Goal: Transaction & Acquisition: Purchase product/service

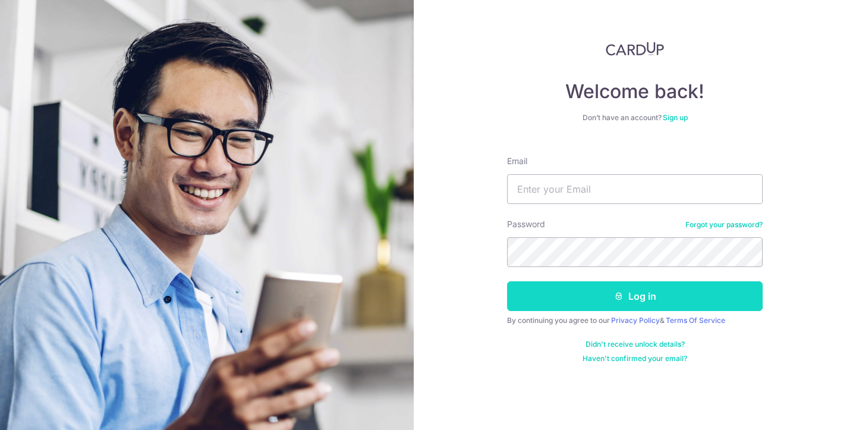
type input "khangkhang23@yahoo.com.sg"
click at [656, 293] on button "Log in" at bounding box center [635, 296] width 256 height 30
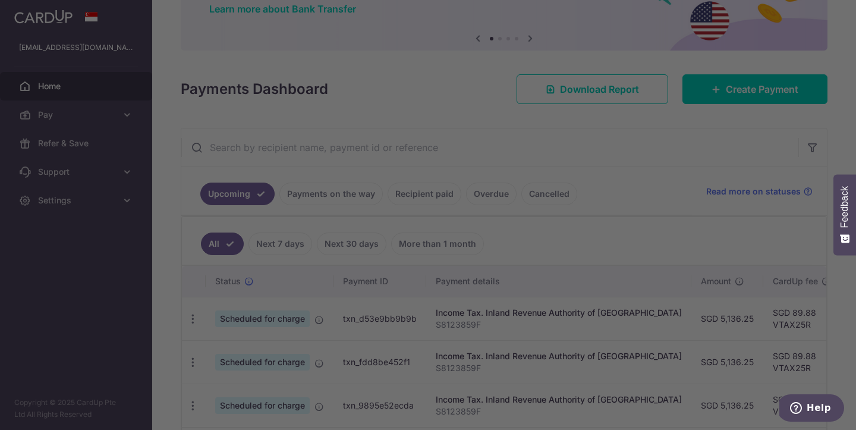
scroll to position [102, 0]
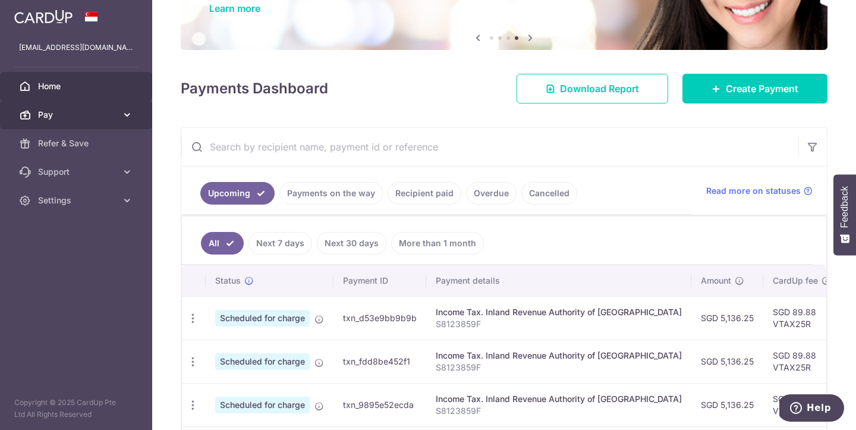
click at [58, 115] on span "Pay" at bounding box center [77, 115] width 78 height 12
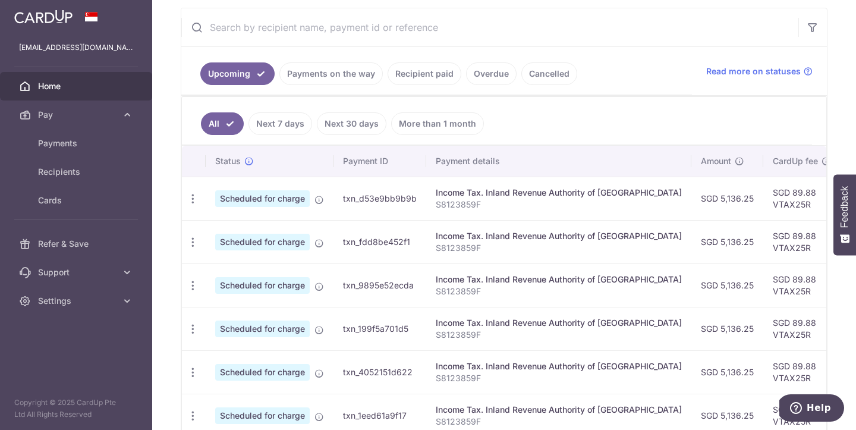
scroll to position [223, 0]
click at [423, 76] on link "Recipient paid" at bounding box center [425, 72] width 74 height 23
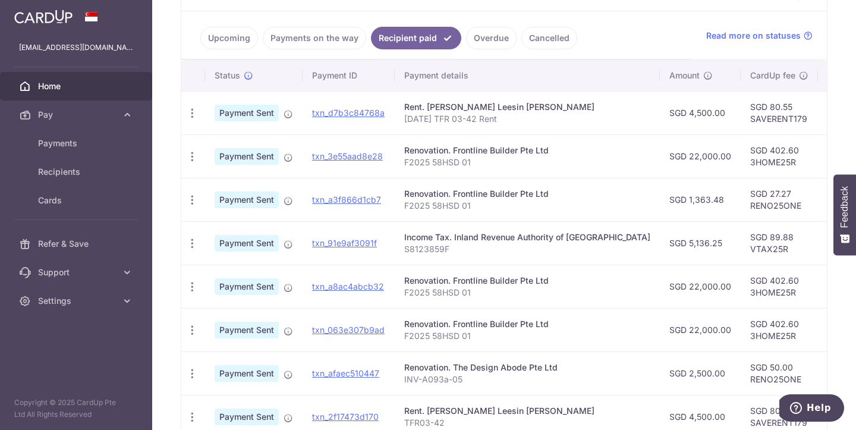
scroll to position [260, 0]
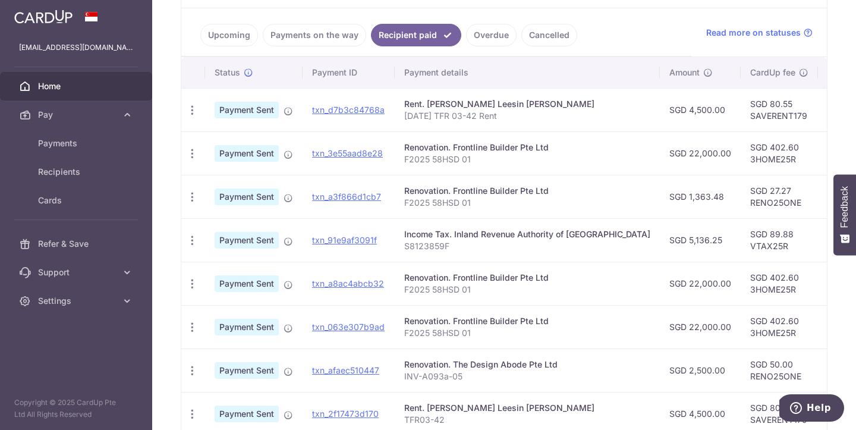
click at [741, 375] on td "SGD 50.00 RENO25ONE" at bounding box center [779, 369] width 77 height 43
drag, startPoint x: 706, startPoint y: 376, endPoint x: 762, endPoint y: 380, distance: 56.0
click at [762, 380] on td "SGD 50.00 RENO25ONE" at bounding box center [779, 369] width 77 height 43
copy td "RENO25ONE"
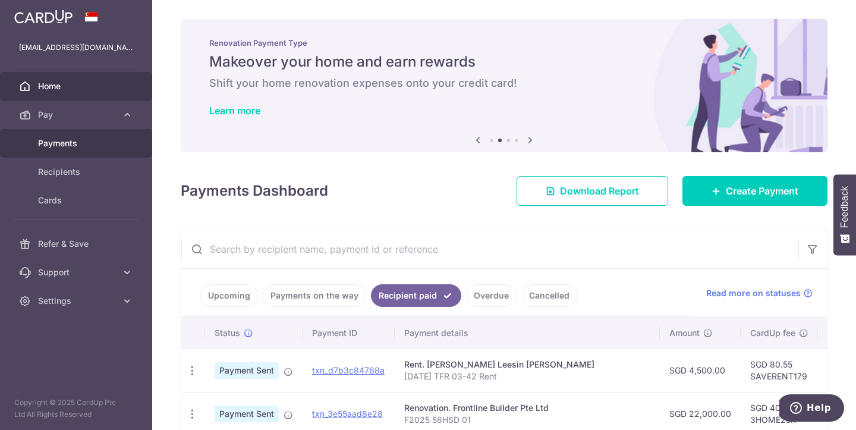
click at [61, 144] on span "Payments" at bounding box center [77, 143] width 78 height 12
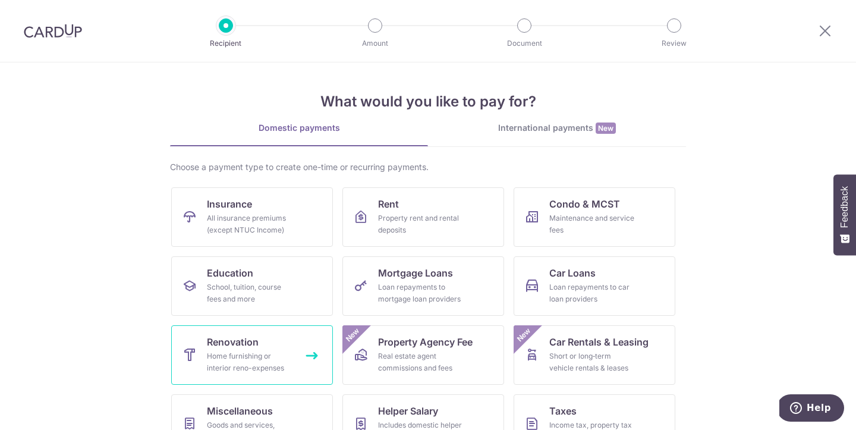
click at [229, 358] on div "Home furnishing or interior reno-expenses" at bounding box center [250, 362] width 86 height 24
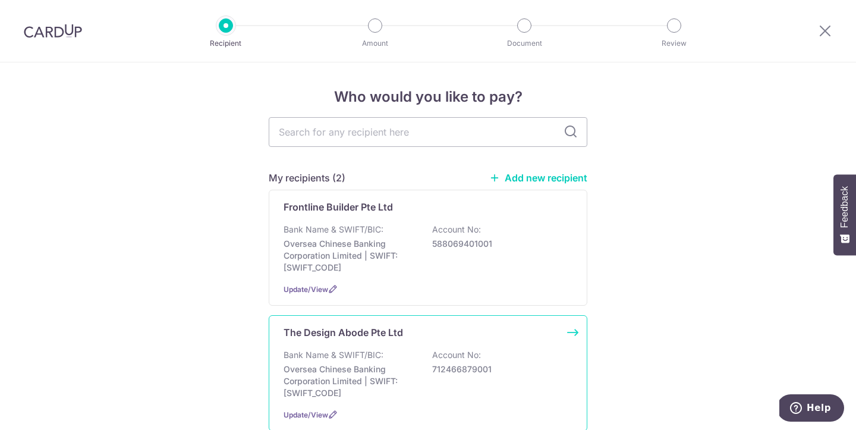
click at [361, 345] on div "The Design Abode Pte Ltd Bank Name & SWIFT/BIC: Oversea Chinese Banking Corpora…" at bounding box center [428, 373] width 319 height 116
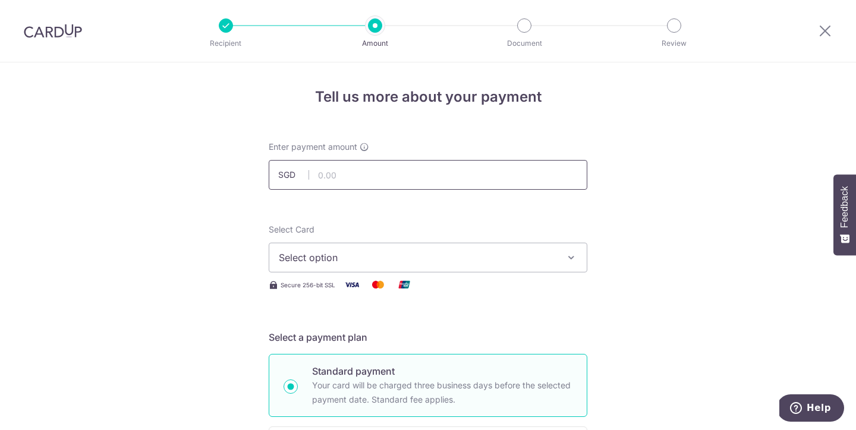
click at [353, 175] on input "text" at bounding box center [428, 175] width 319 height 30
type input "3,500.00"
click at [410, 261] on span "Select option" at bounding box center [417, 257] width 277 height 14
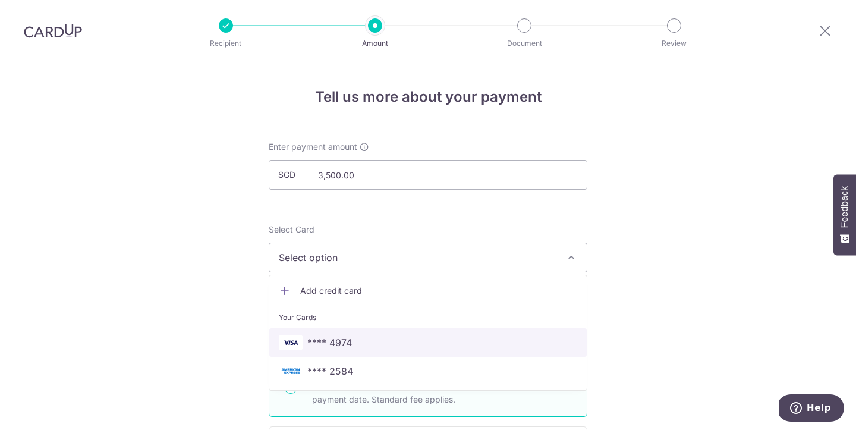
click at [328, 341] on span "**** 4974" at bounding box center [329, 342] width 45 height 14
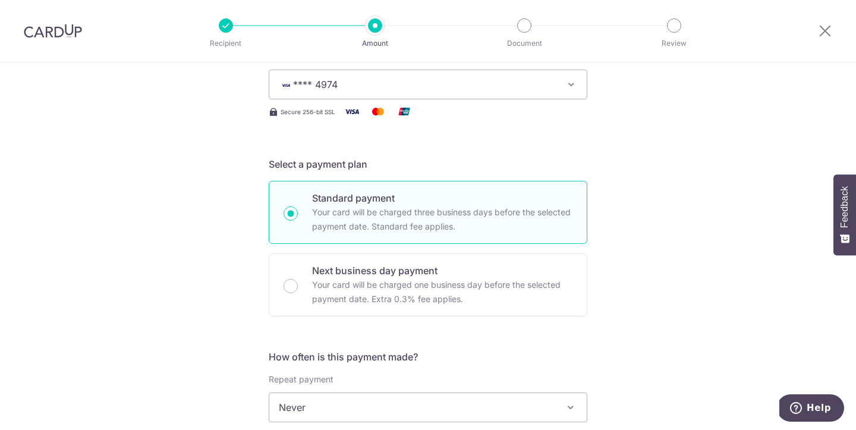
scroll to position [285, 0]
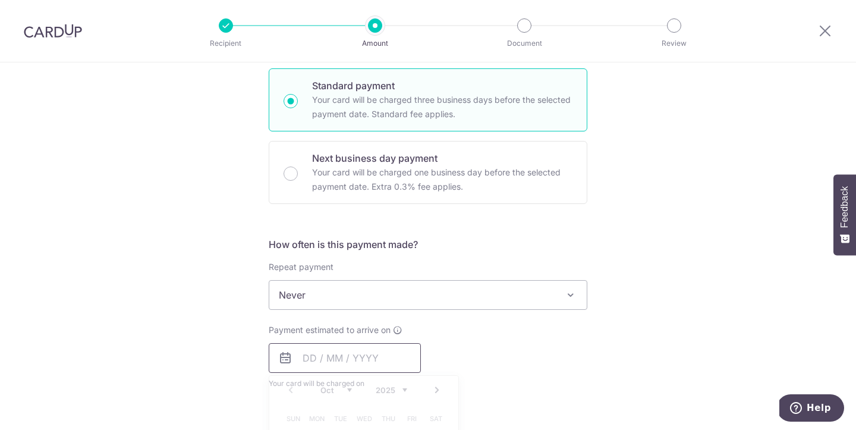
click at [315, 360] on input "text" at bounding box center [345, 358] width 152 height 30
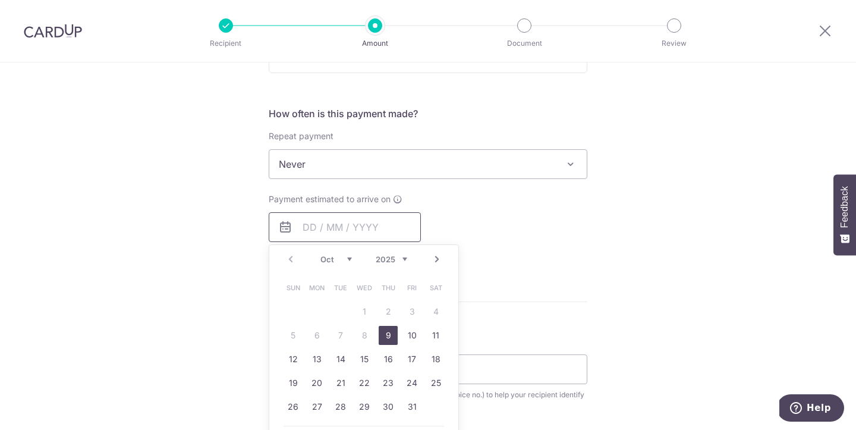
scroll to position [429, 0]
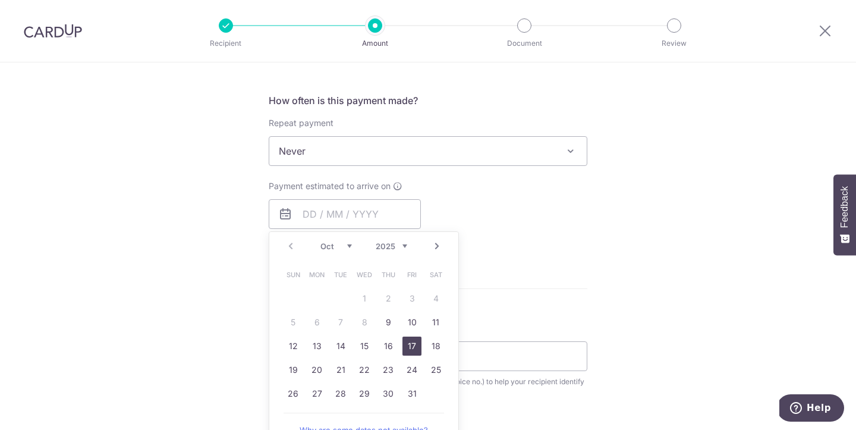
click at [414, 350] on link "17" at bounding box center [411, 346] width 19 height 19
type input "[DATE]"
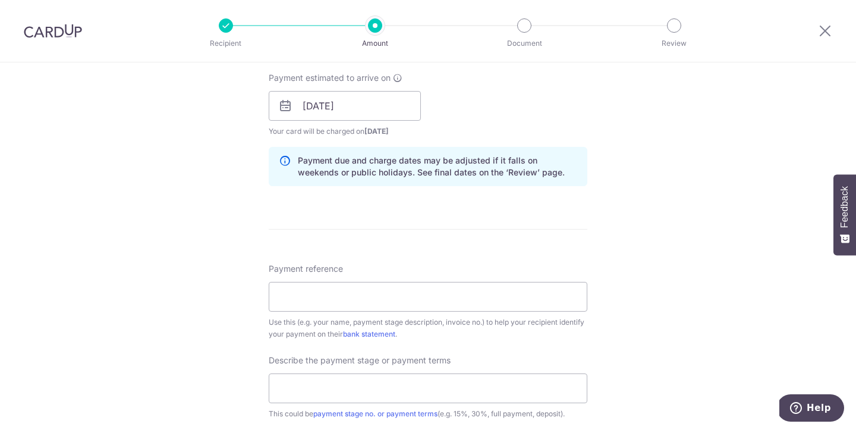
scroll to position [538, 0]
click at [338, 295] on input "Payment reference" at bounding box center [428, 296] width 319 height 30
type input "A093a06"
click at [620, 229] on div "Tell us more about your payment Enter payment amount SGD 3,500.00 3500.00 Selec…" at bounding box center [428, 126] width 856 height 1204
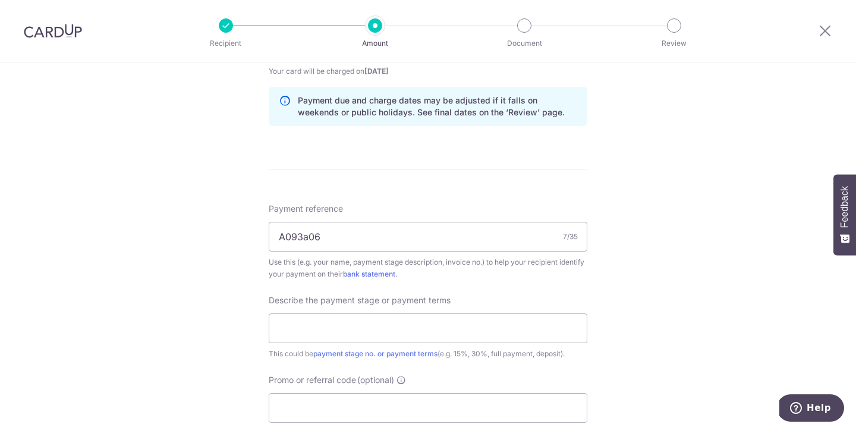
scroll to position [607, 0]
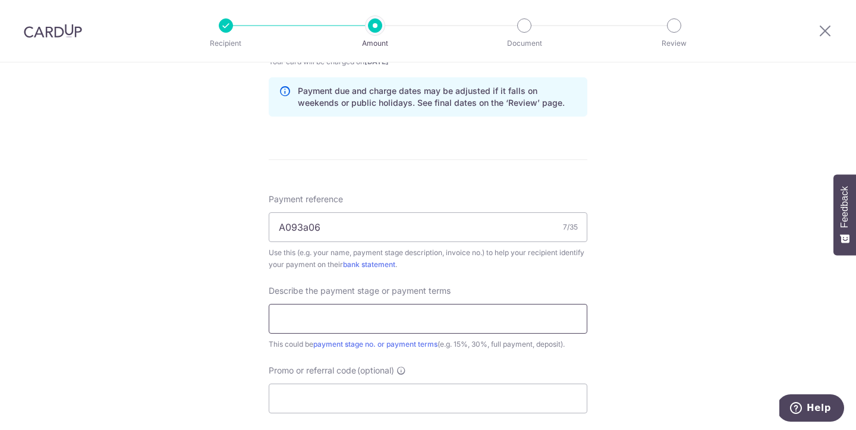
click at [330, 320] on input "text" at bounding box center [428, 319] width 319 height 30
click at [200, 310] on div "Tell us more about your payment Enter payment amount SGD 3,500.00 3500.00 Selec…" at bounding box center [428, 57] width 856 height 1204
click at [335, 320] on input "Stage 5" at bounding box center [428, 319] width 319 height 30
type input "Stage 5 - Contract Construction"
click at [174, 323] on div "Tell us more about your payment Enter payment amount SGD 3,500.00 3500.00 Selec…" at bounding box center [428, 57] width 856 height 1204
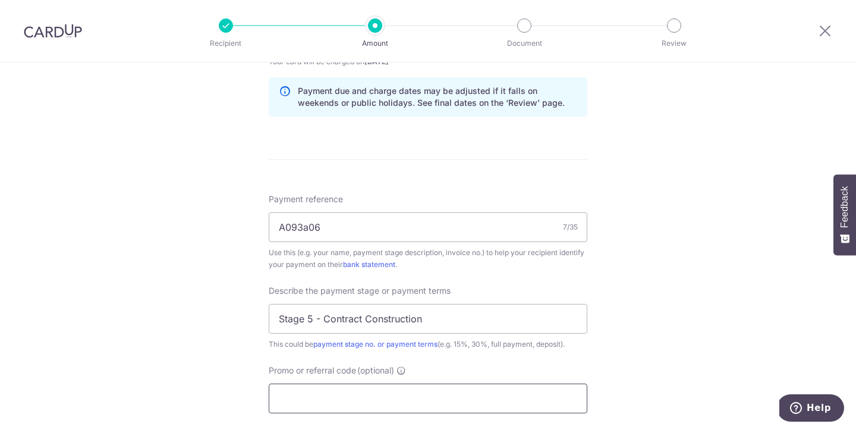
click at [353, 401] on input "Promo or referral code (optional)" at bounding box center [428, 398] width 319 height 30
paste input "RENO25ONE"
type input "RENO25ONE"
click at [175, 339] on div "Tell us more about your payment Enter payment amount SGD 3,500.00 3500.00 Selec…" at bounding box center [428, 83] width 856 height 1257
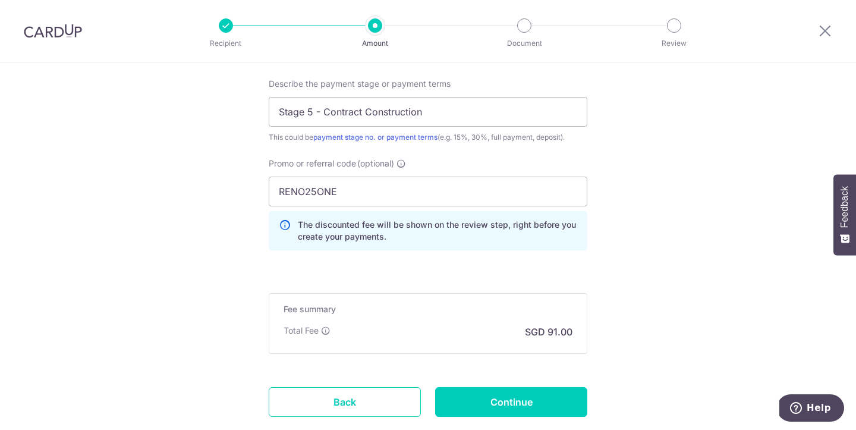
scroll to position [829, 0]
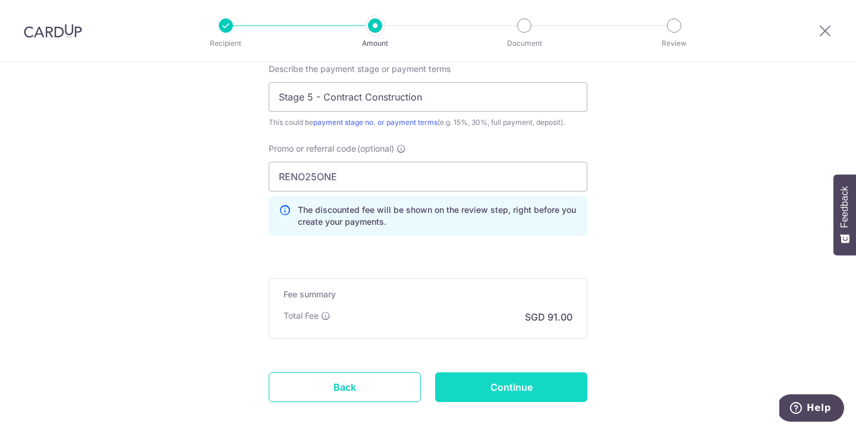
click at [526, 383] on input "Continue" at bounding box center [511, 387] width 152 height 30
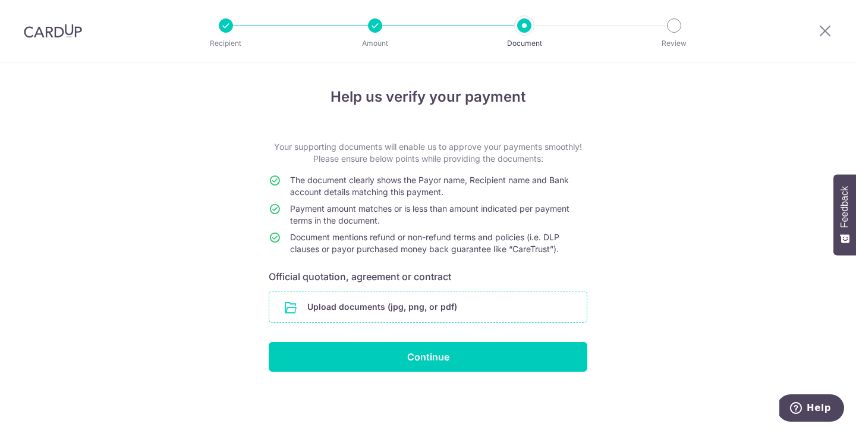
click at [345, 307] on input "file" at bounding box center [427, 306] width 317 height 31
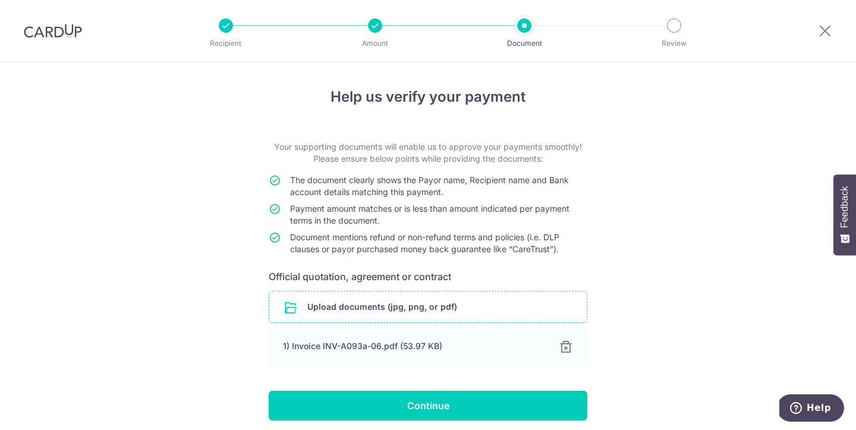
scroll to position [46, 0]
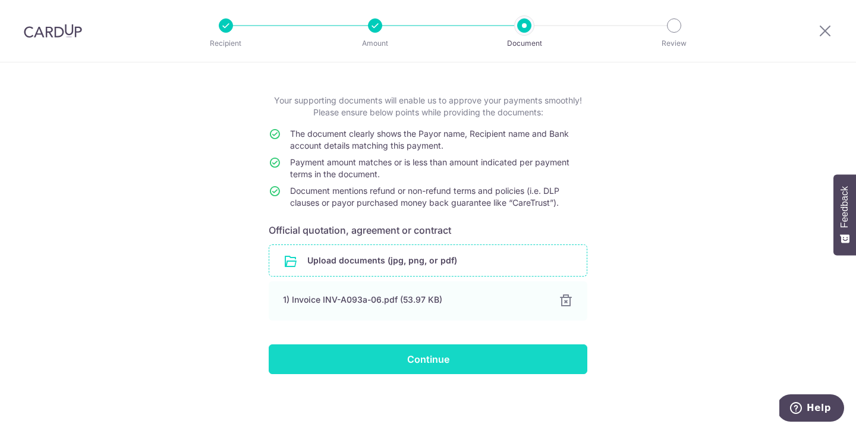
click at [369, 363] on input "Continue" at bounding box center [428, 359] width 319 height 30
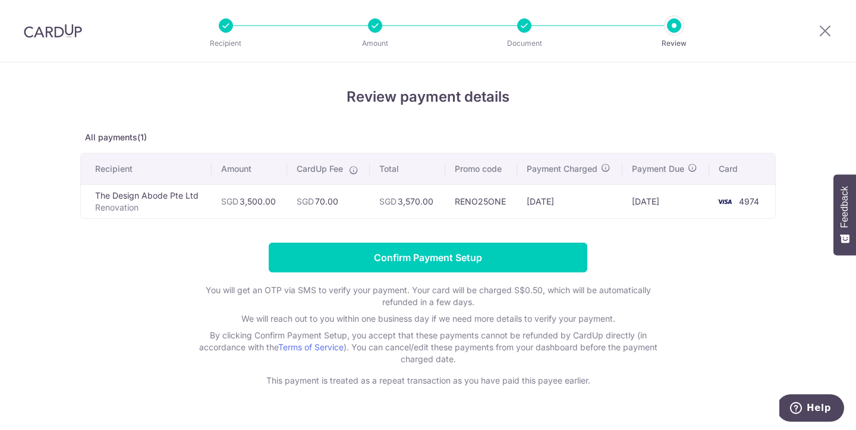
click at [106, 265] on form "Confirm Payment Setup You will get an OTP via SMS to verify your payment. Your …" at bounding box center [428, 315] width 696 height 144
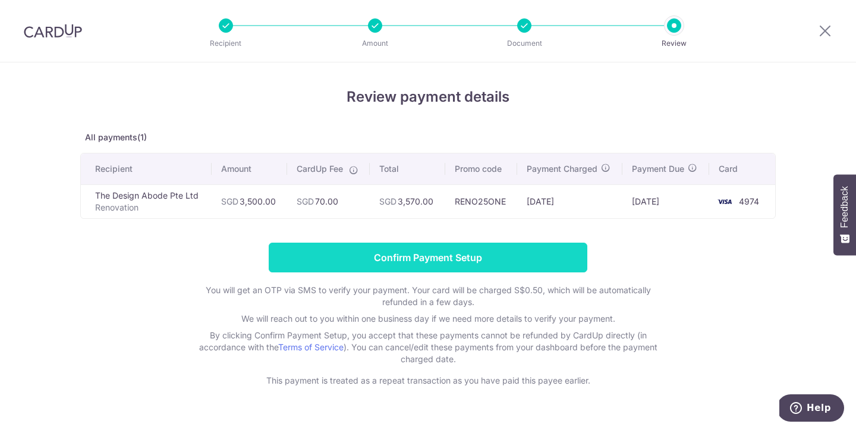
click at [379, 257] on input "Confirm Payment Setup" at bounding box center [428, 258] width 319 height 30
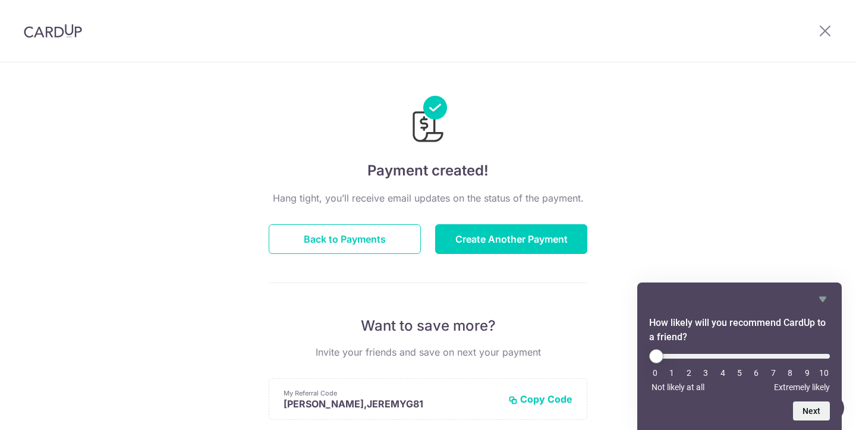
click at [734, 202] on div "Payment created! Hang tight, you’ll receive email updates on the status of the …" at bounding box center [428, 379] width 856 height 635
click at [485, 243] on button "Create Another Payment" at bounding box center [511, 239] width 152 height 30
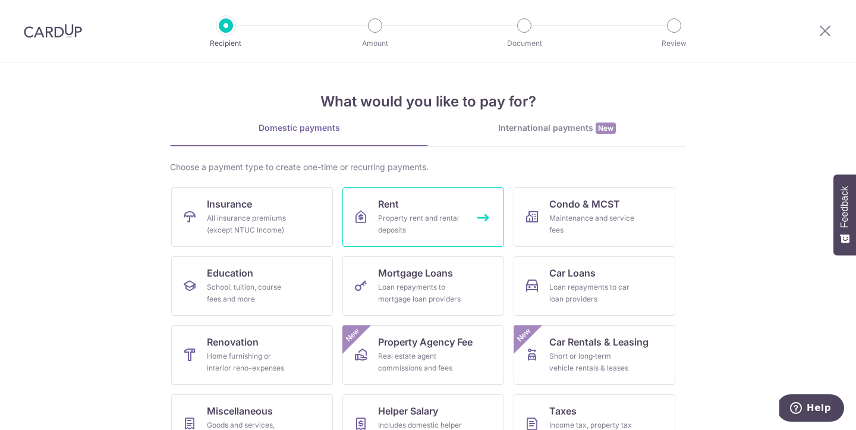
click at [452, 215] on div "Property rent and rental deposits" at bounding box center [421, 224] width 86 height 24
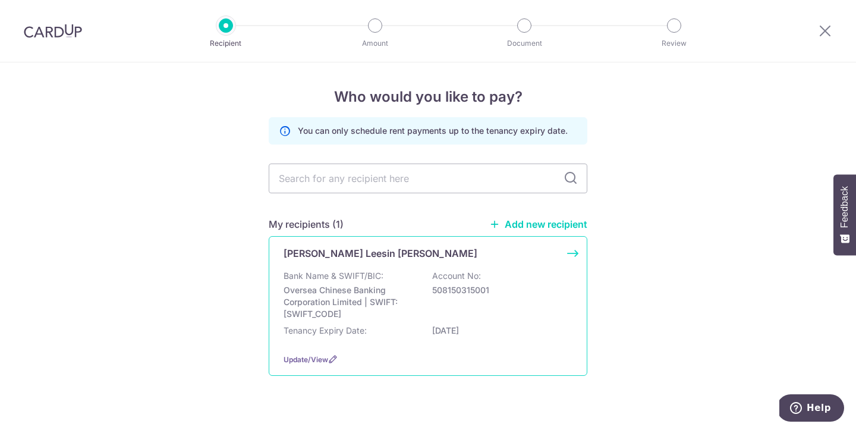
click at [360, 254] on p "[PERSON_NAME] Leesin [PERSON_NAME]" at bounding box center [381, 253] width 194 height 14
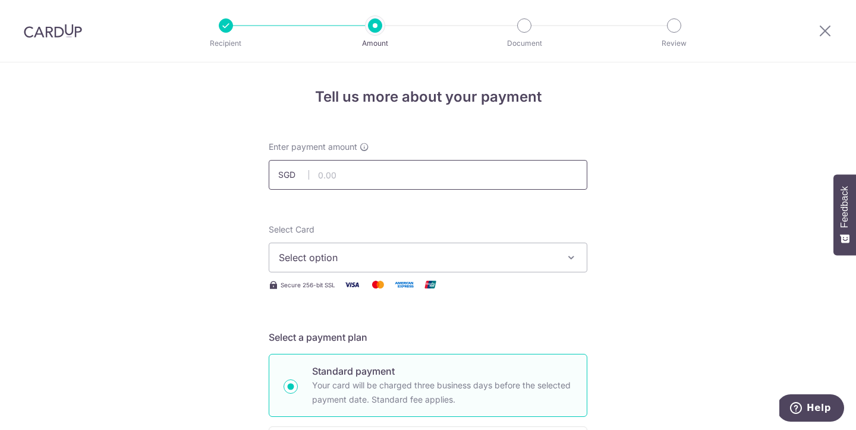
click at [348, 177] on input "text" at bounding box center [428, 175] width 319 height 30
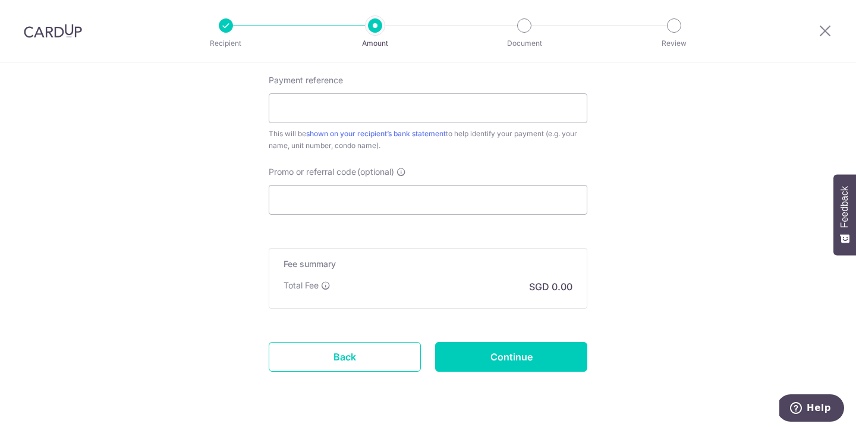
scroll to position [708, 0]
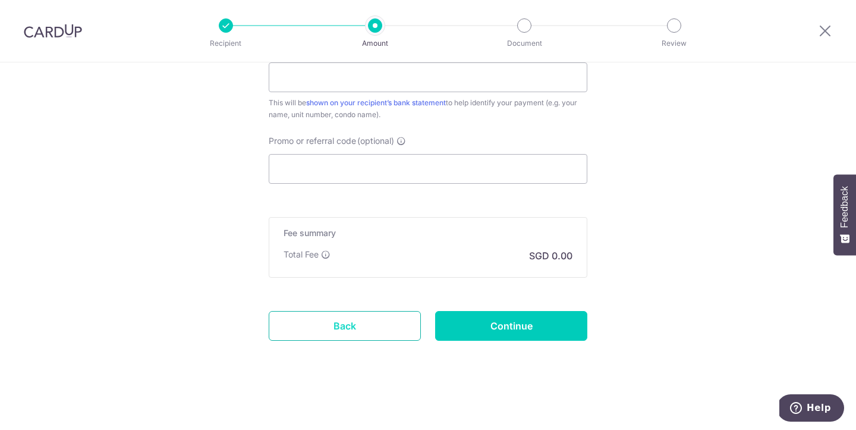
click at [316, 333] on link "Back" at bounding box center [345, 326] width 152 height 30
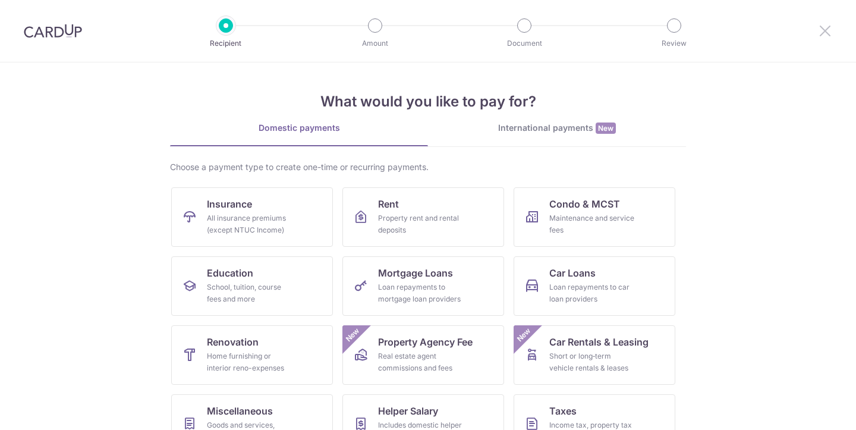
click at [824, 34] on icon at bounding box center [825, 30] width 14 height 15
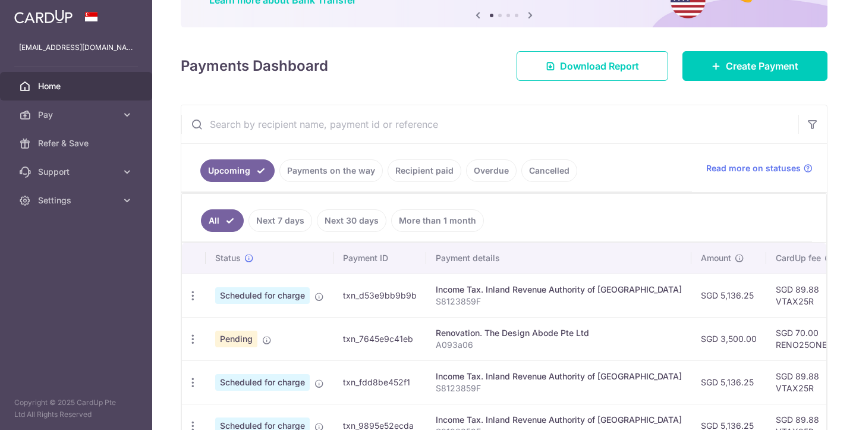
scroll to position [110, 0]
click at [422, 171] on link "Recipient paid" at bounding box center [425, 171] width 74 height 23
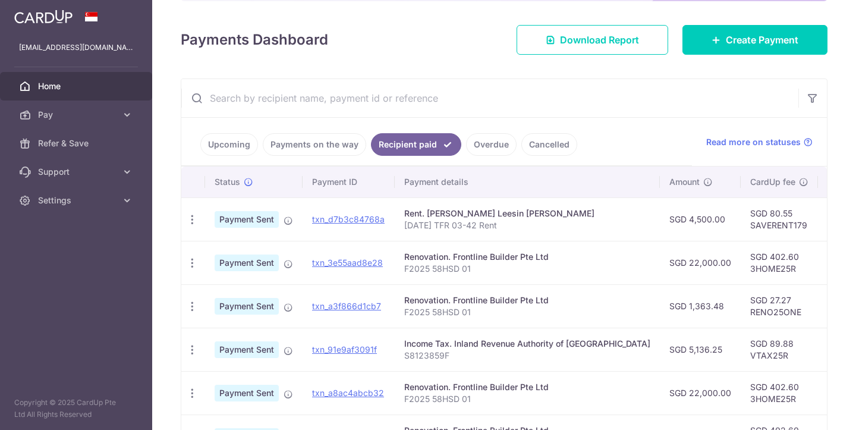
scroll to position [137, 0]
drag, startPoint x: 706, startPoint y: 223, endPoint x: 762, endPoint y: 221, distance: 56.5
click at [762, 221] on td "SGD 80.55 SAVERENT179" at bounding box center [779, 218] width 77 height 43
copy td "SAVERENT179"
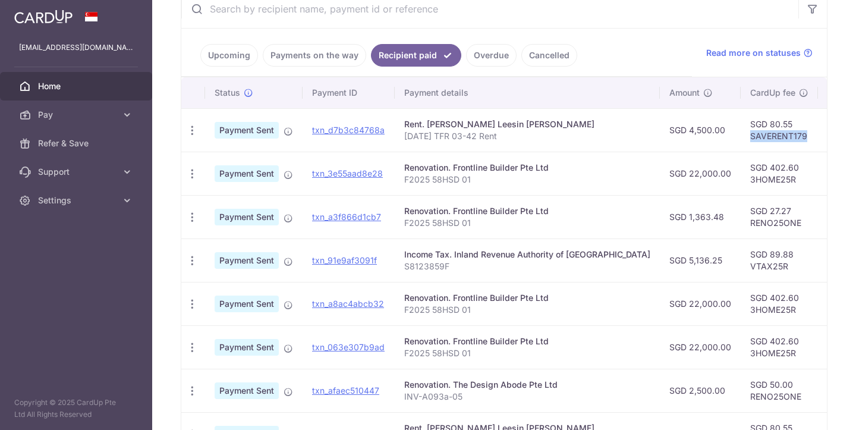
scroll to position [0, 0]
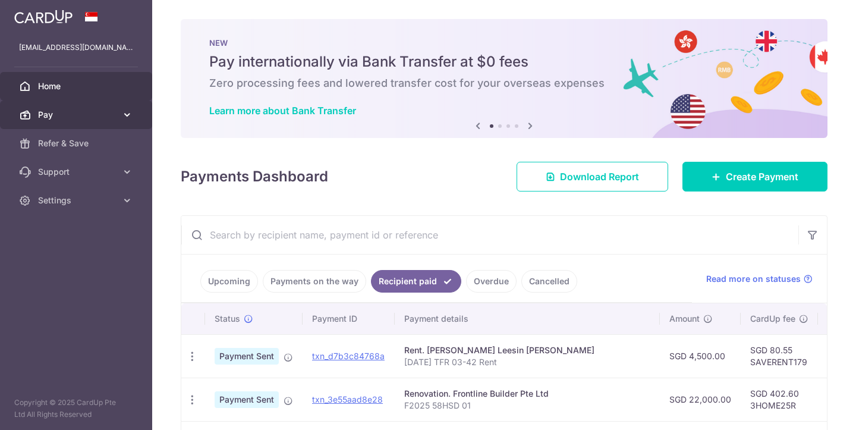
click at [98, 115] on span "Pay" at bounding box center [77, 115] width 78 height 12
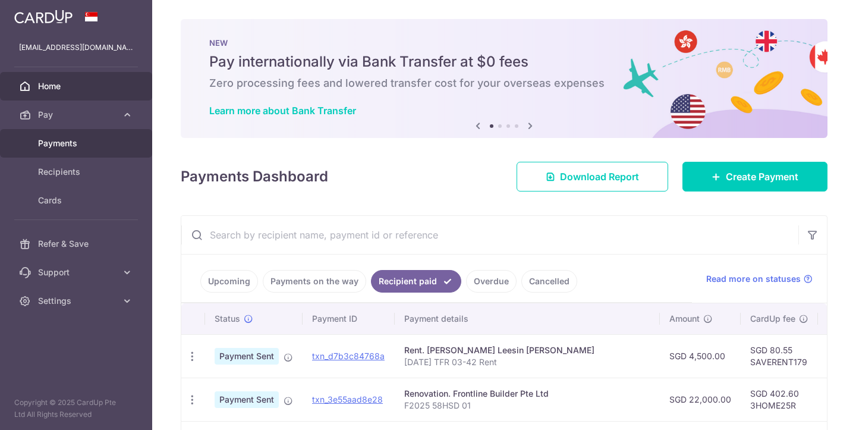
click at [64, 146] on span "Payments" at bounding box center [77, 143] width 78 height 12
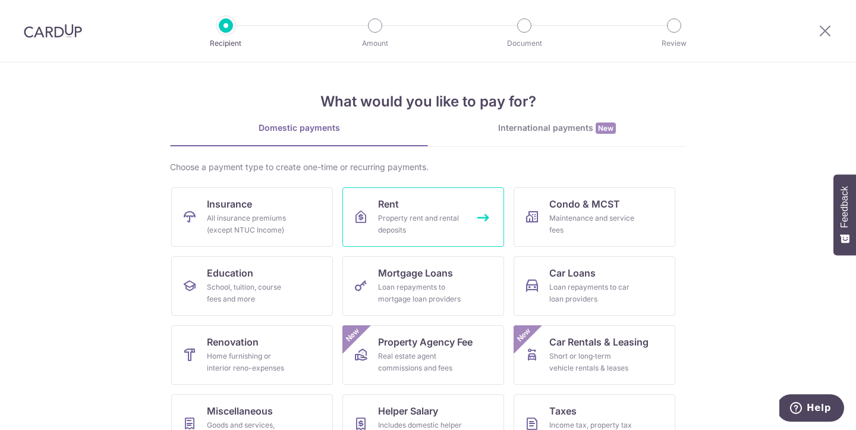
click at [400, 209] on link "Rent Property rent and rental deposits" at bounding box center [423, 216] width 162 height 59
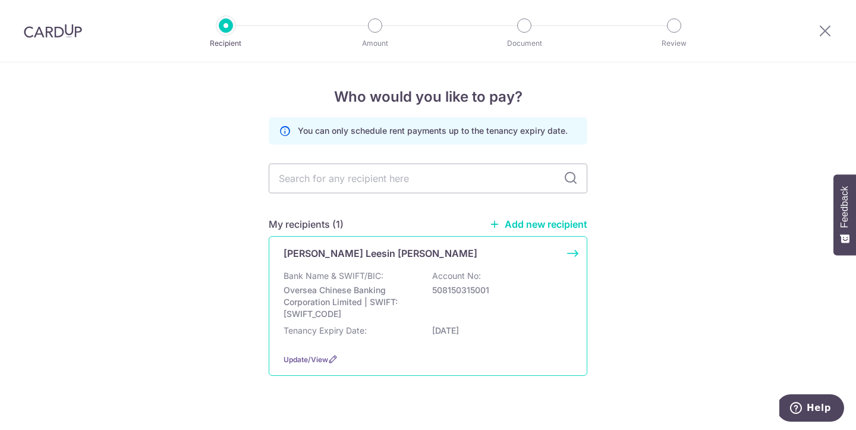
click at [389, 259] on p "Deborah Mok Leesin Nee Chia" at bounding box center [381, 253] width 194 height 14
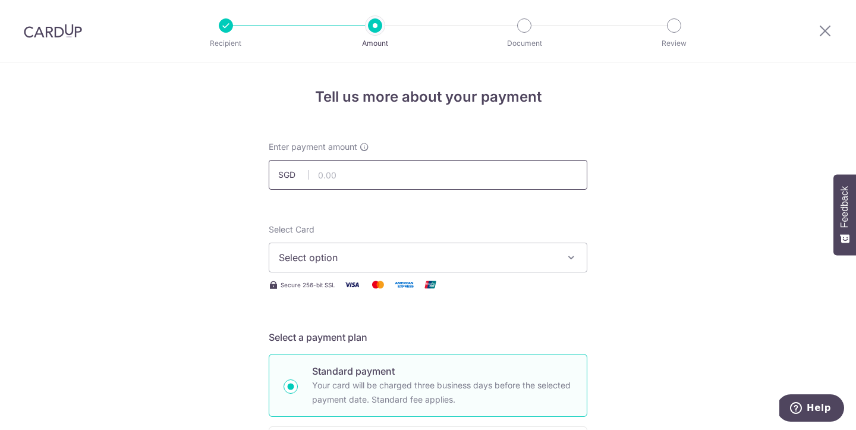
click at [364, 169] on input "text" at bounding box center [428, 175] width 319 height 30
type input "4,500.00"
click at [328, 262] on span "Select option" at bounding box center [417, 257] width 277 height 14
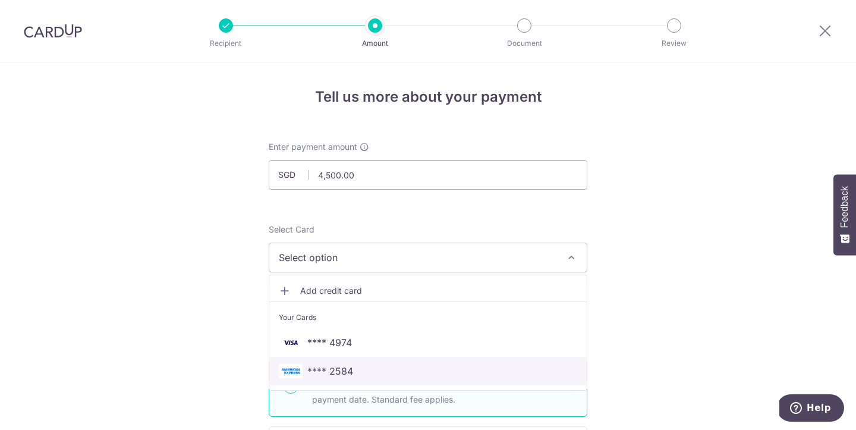
click at [317, 367] on span "**** 2584" at bounding box center [330, 371] width 46 height 14
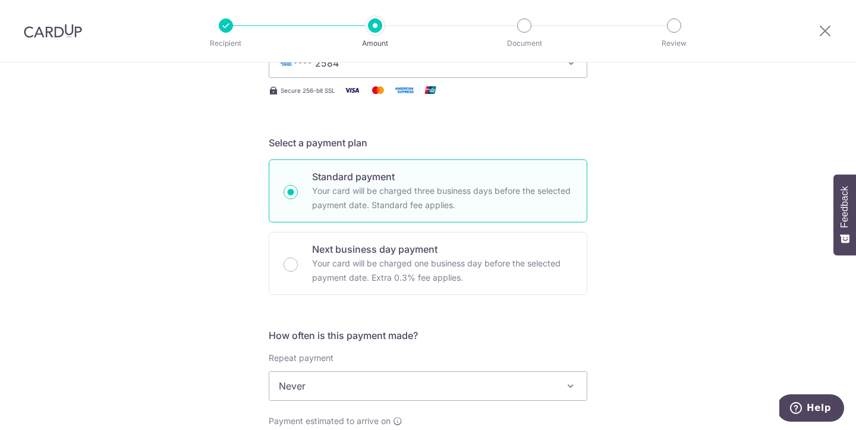
scroll to position [298, 0]
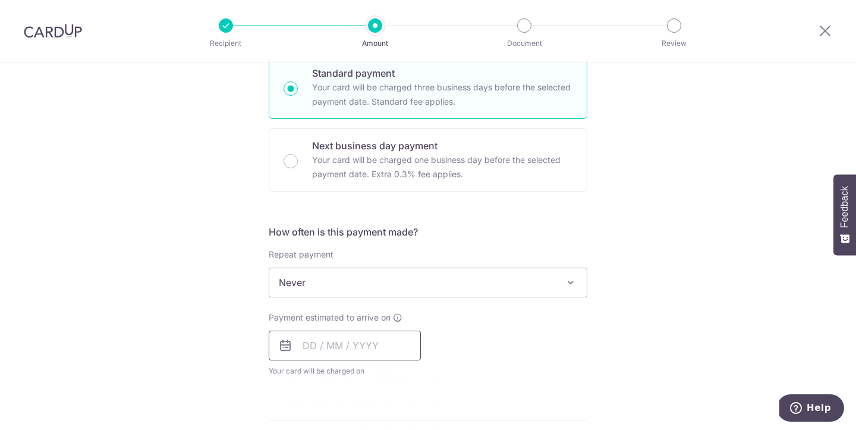
click at [307, 347] on input "text" at bounding box center [345, 346] width 152 height 30
click at [328, 353] on input "text" at bounding box center [345, 346] width 152 height 30
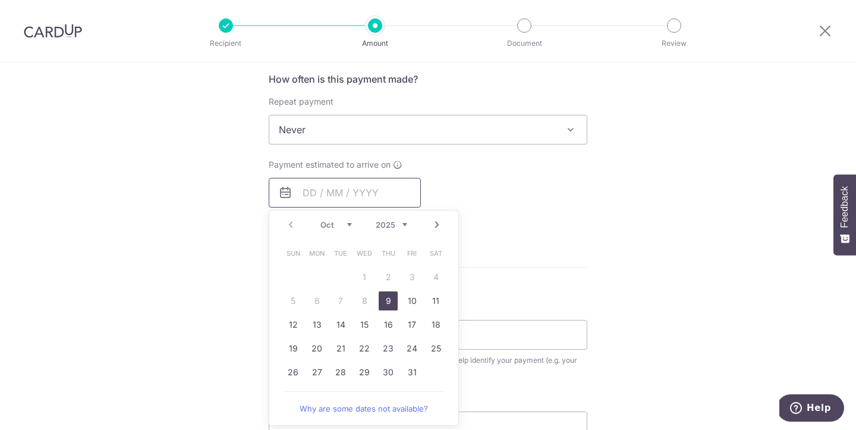
scroll to position [455, 0]
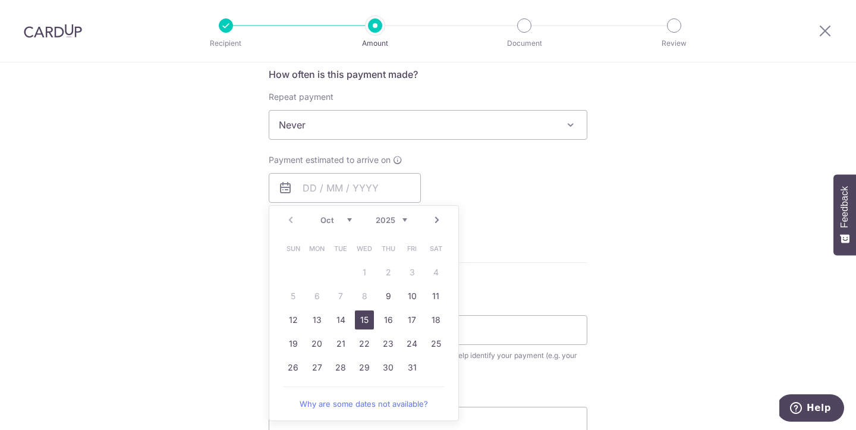
click at [364, 317] on link "15" at bounding box center [364, 319] width 19 height 19
type input "[DATE]"
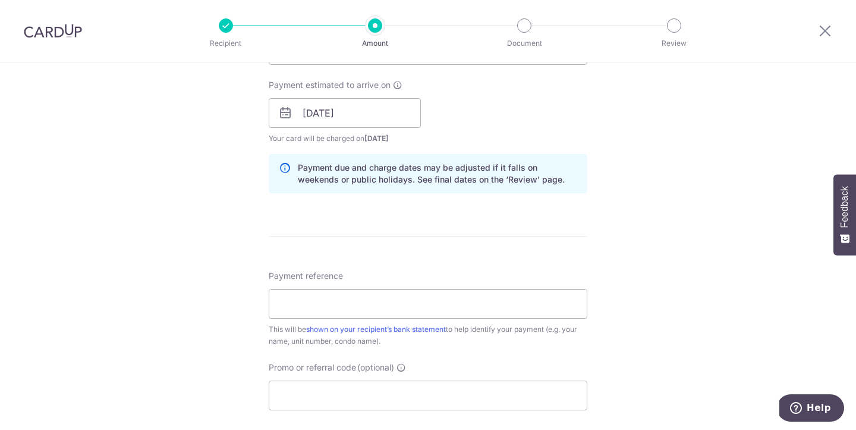
scroll to position [531, 0]
click at [326, 308] on input "Payment reference" at bounding box center [428, 303] width 319 height 30
click at [297, 301] on input "Sep25 TFR 03-42 Rent" at bounding box center [428, 303] width 319 height 30
type input "Oct25 TFR 03-42 Rent"
click at [196, 284] on div "Tell us more about your payment Enter payment amount SGD 4,500.00 4500.00 Selec…" at bounding box center [428, 94] width 856 height 1124
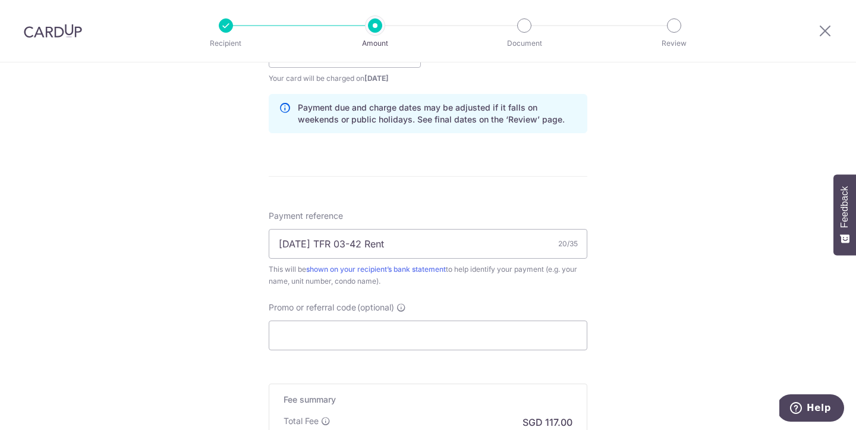
scroll to position [609, 0]
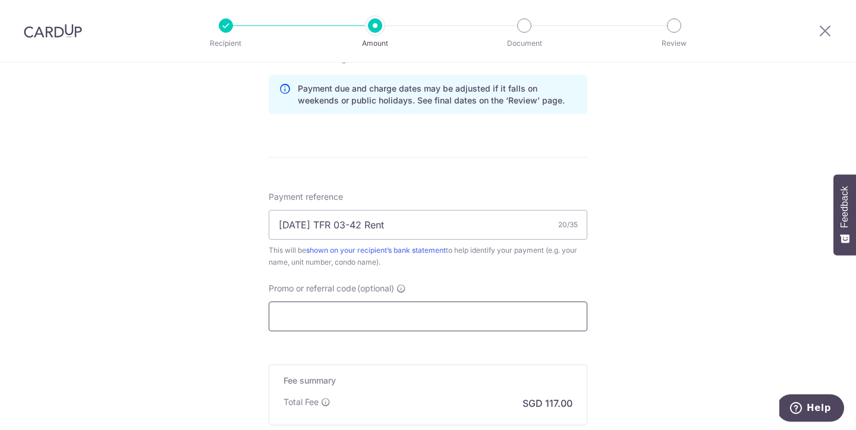
click at [313, 315] on input "Promo or referral code (optional)" at bounding box center [428, 316] width 319 height 30
paste input "SAVERENT179"
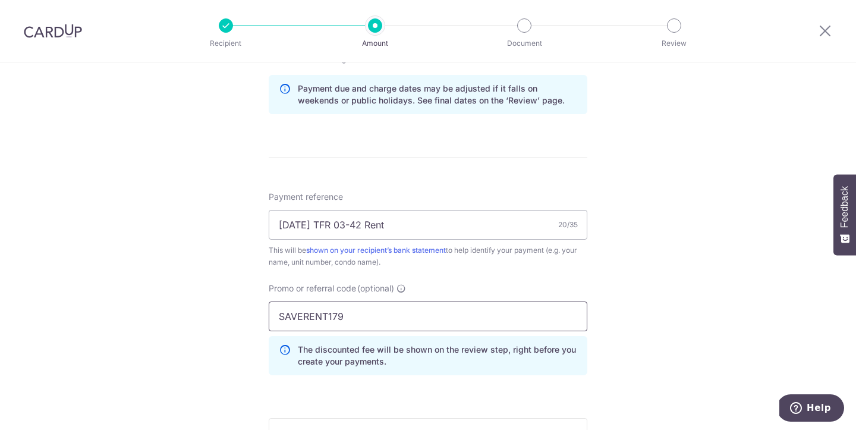
type input "SAVERENT179"
click at [190, 282] on div "Tell us more about your payment Enter payment amount SGD 4,500.00 4500.00 Selec…" at bounding box center [428, 42] width 856 height 1178
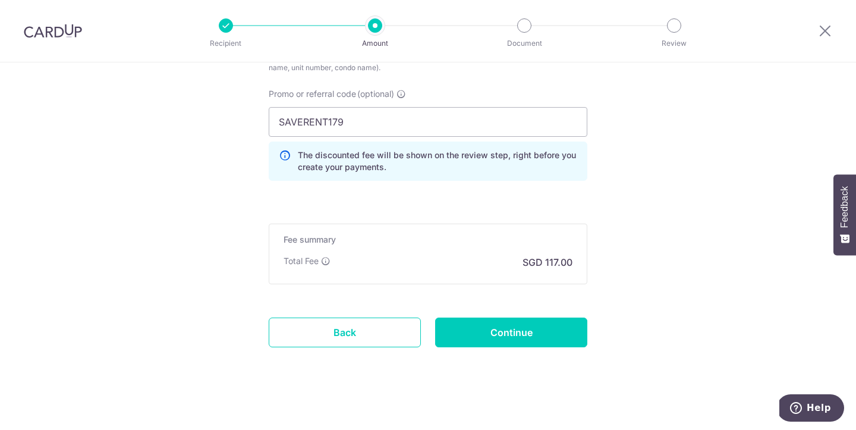
scroll to position [804, 0]
click at [477, 337] on input "Continue" at bounding box center [511, 332] width 152 height 30
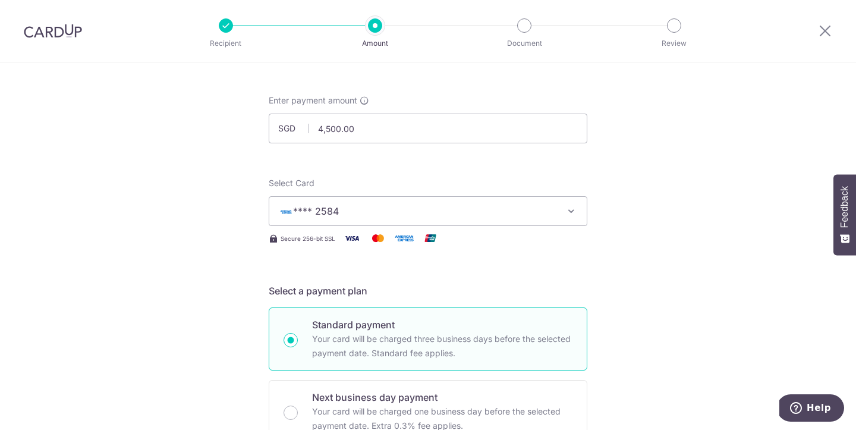
scroll to position [38, 0]
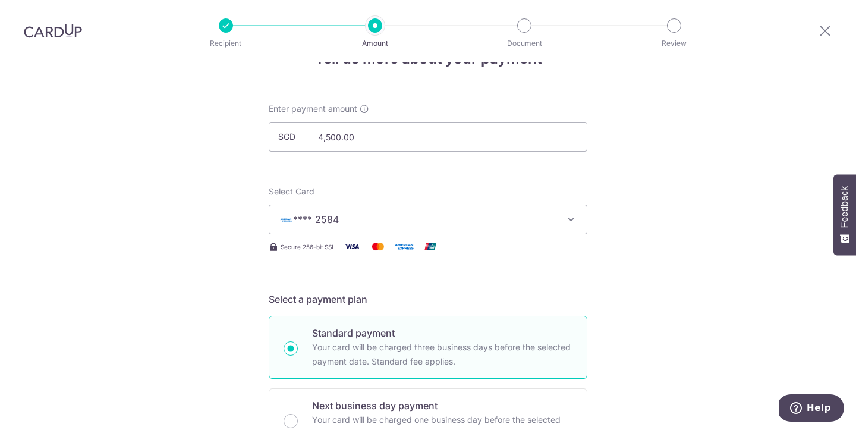
click at [571, 221] on icon "button" at bounding box center [571, 219] width 12 height 12
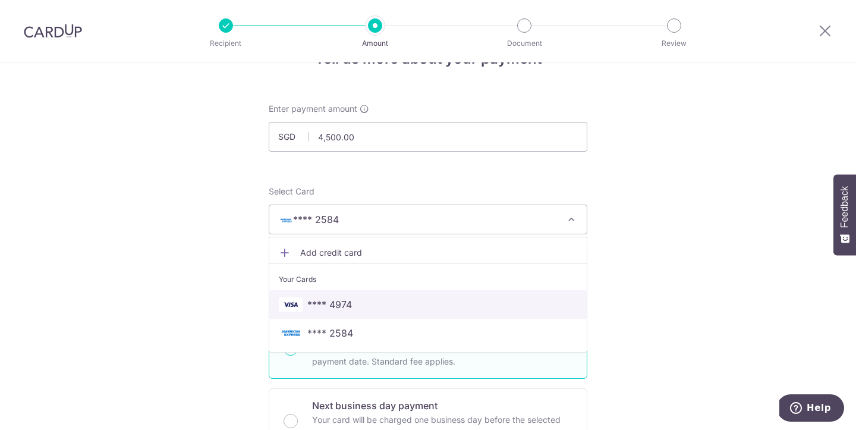
click at [347, 308] on span "**** 4974" at bounding box center [329, 304] width 45 height 14
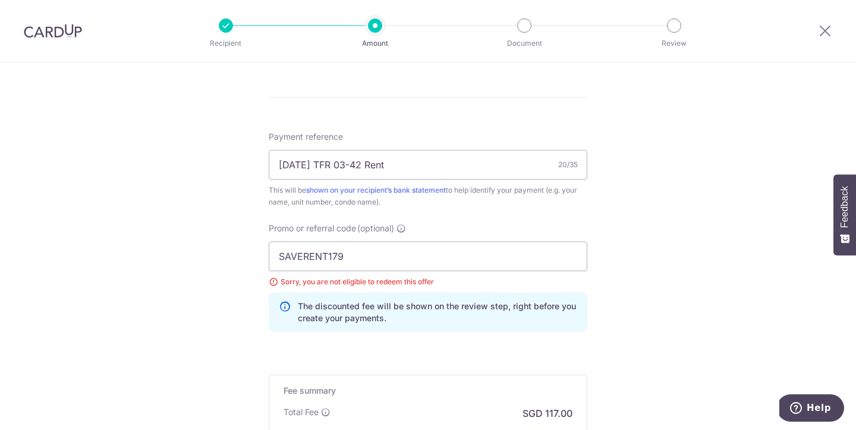
scroll to position [675, 0]
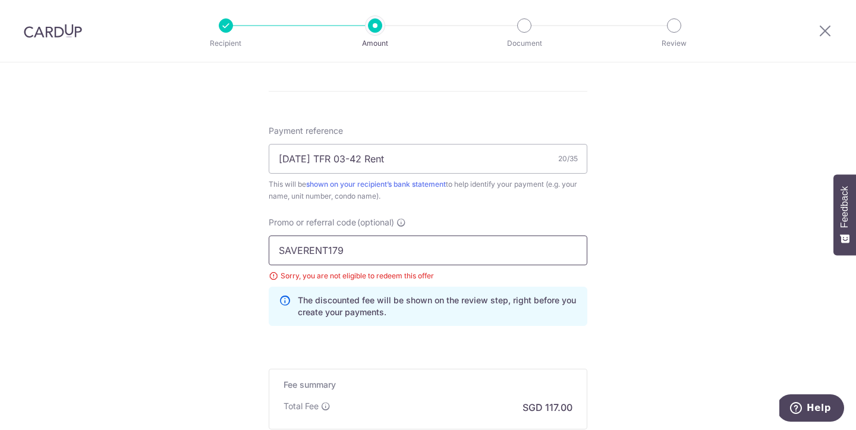
click at [373, 250] on input "SAVERENT179" at bounding box center [428, 250] width 319 height 30
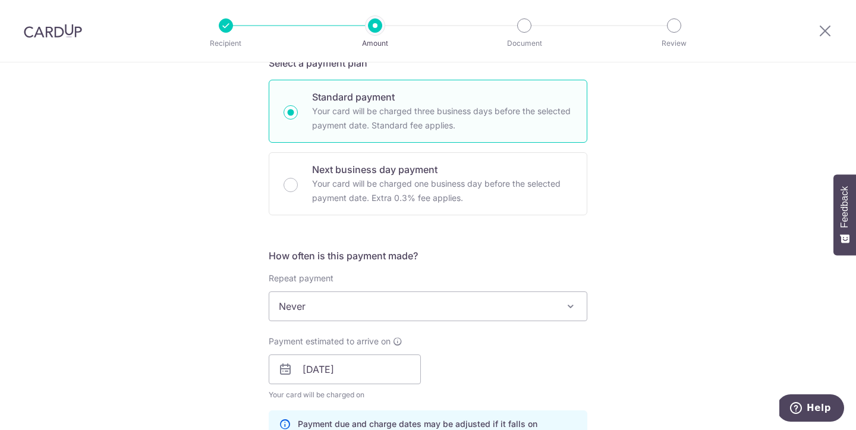
scroll to position [338, 0]
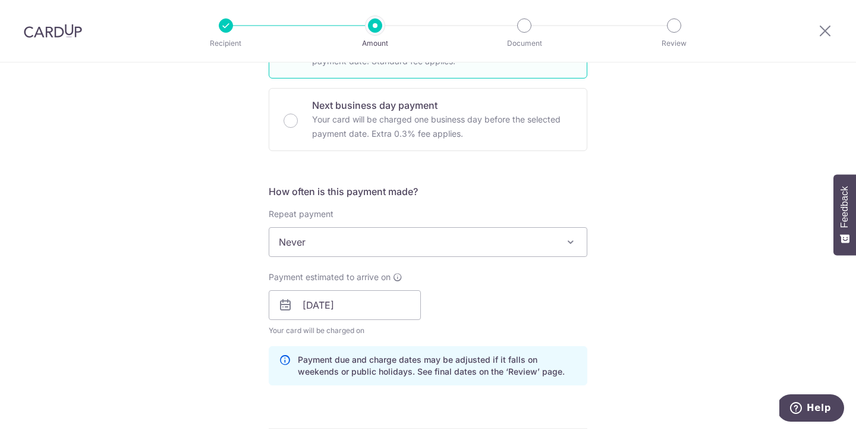
click at [524, 315] on div "Payment estimated to arrive on [DATE] Your card will be charged on for the firs…" at bounding box center [428, 303] width 333 height 65
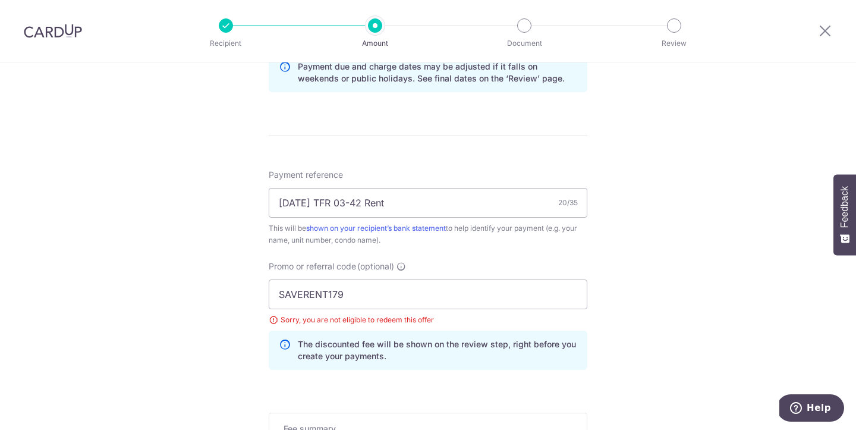
scroll to position [657, 0]
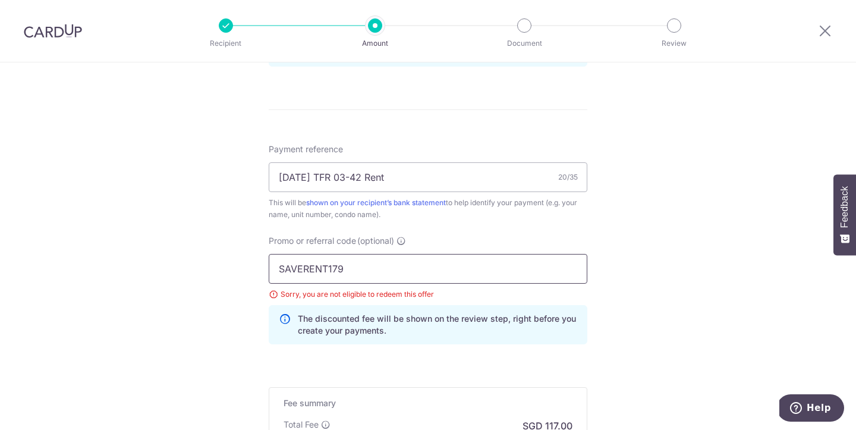
click at [388, 273] on input "SAVERENT179" at bounding box center [428, 269] width 319 height 30
type input "S"
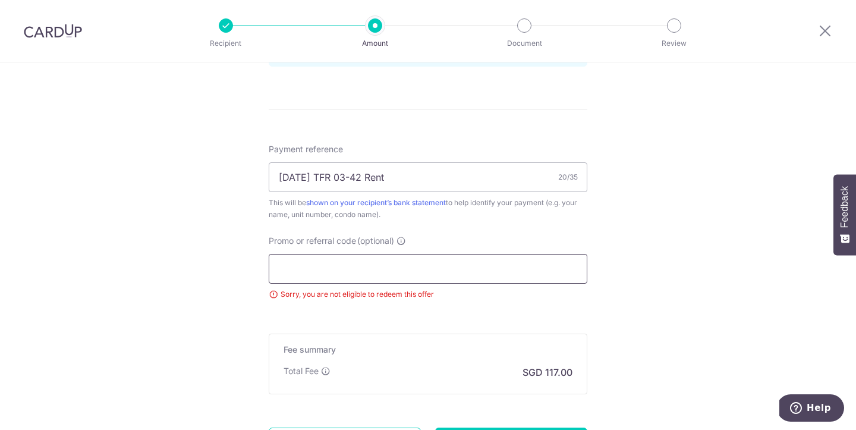
paste input "SAVERENT179"
type input "SAVERENT179"
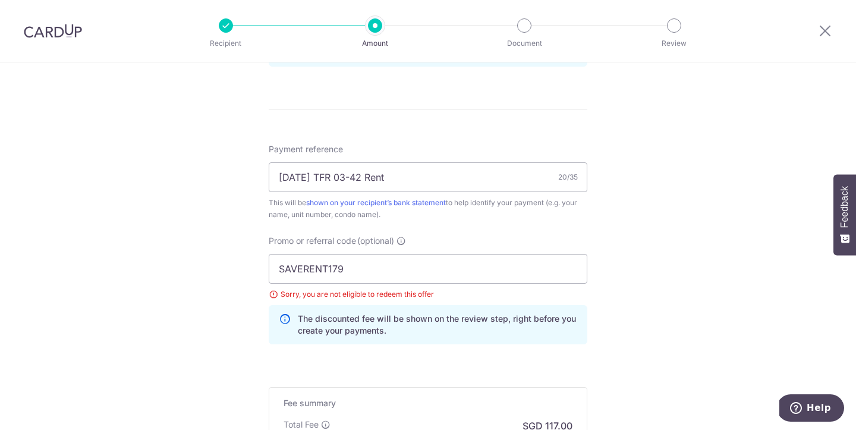
click at [225, 245] on div "Tell us more about your payment Enter payment amount SGD 4,500.00 4500.00 Selec…" at bounding box center [428, 2] width 856 height 1194
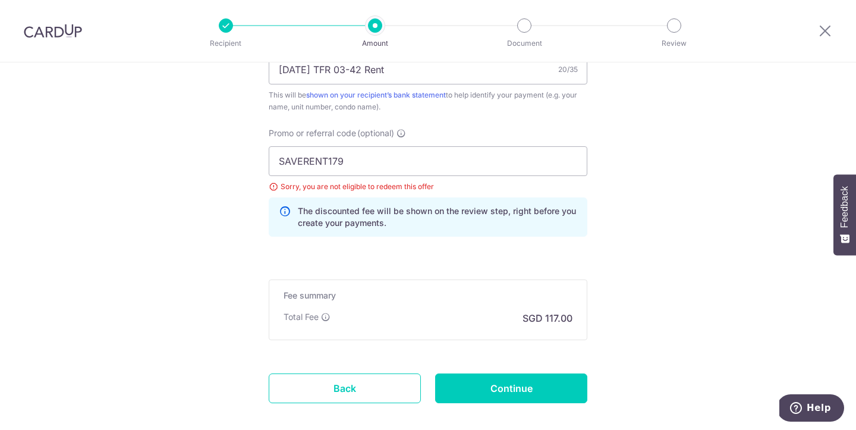
scroll to position [799, 0]
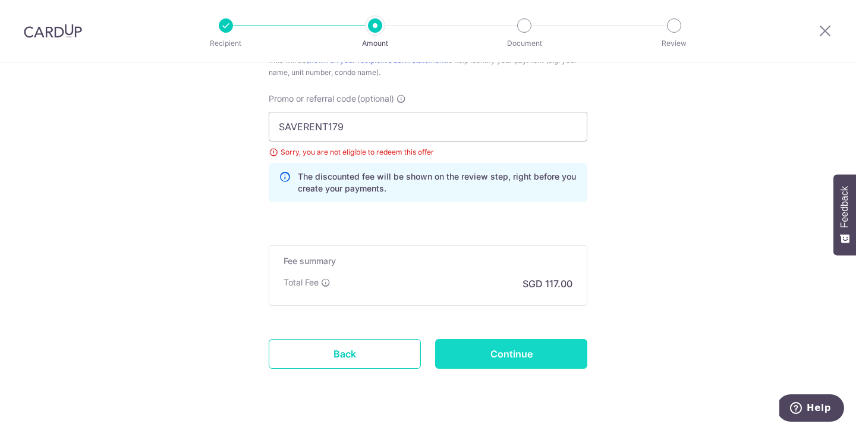
click at [523, 355] on input "Continue" at bounding box center [511, 354] width 152 height 30
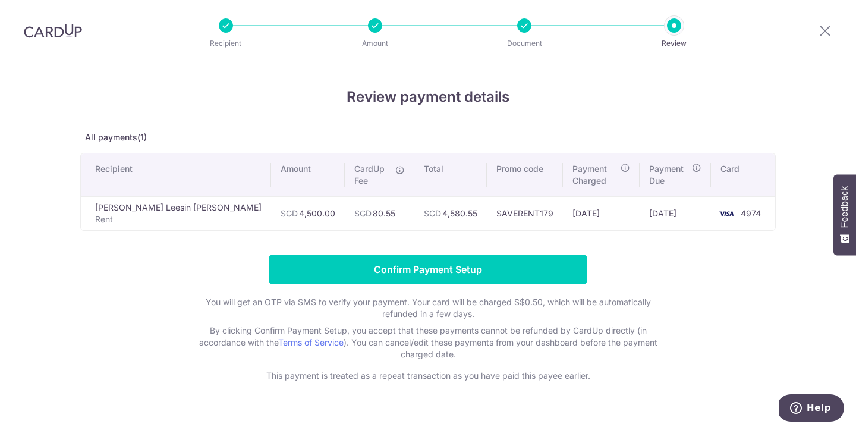
scroll to position [22, 0]
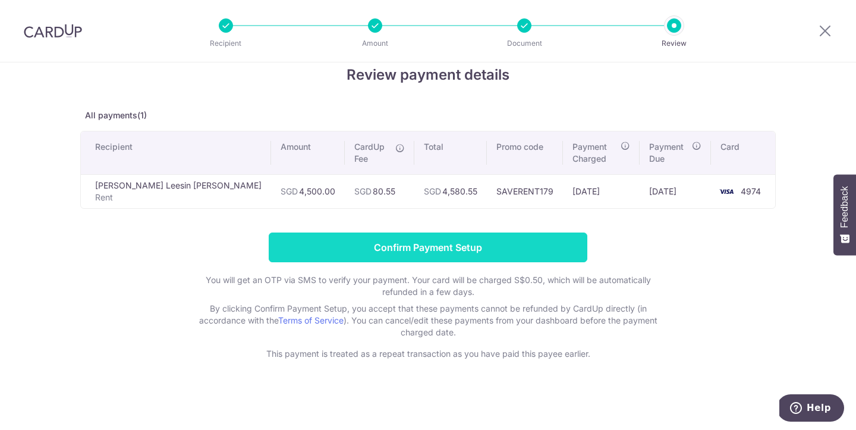
click at [417, 253] on input "Confirm Payment Setup" at bounding box center [428, 247] width 319 height 30
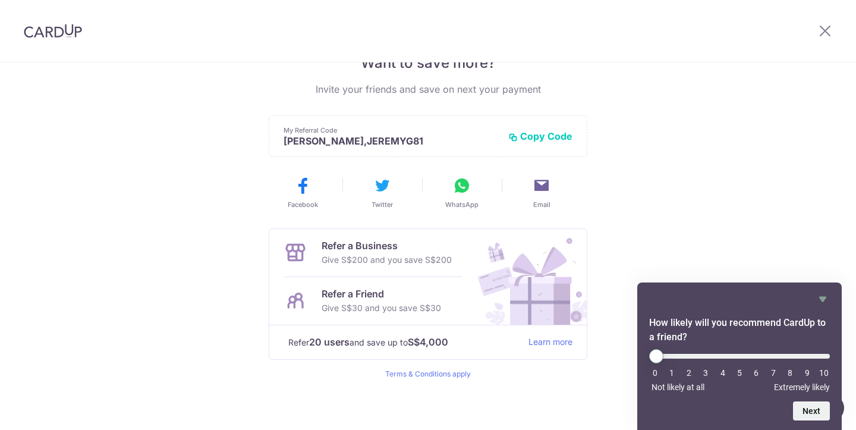
scroll to position [268, 0]
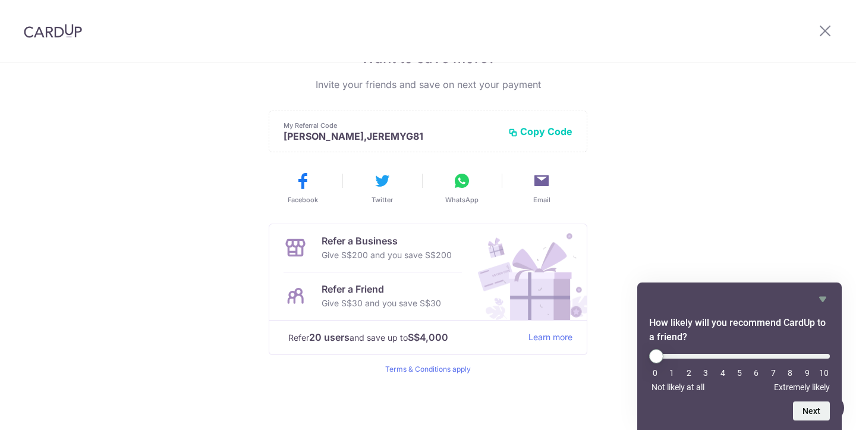
click at [667, 177] on div "Payment created! Hang tight, you’ll receive email updates on the status of the …" at bounding box center [428, 112] width 856 height 635
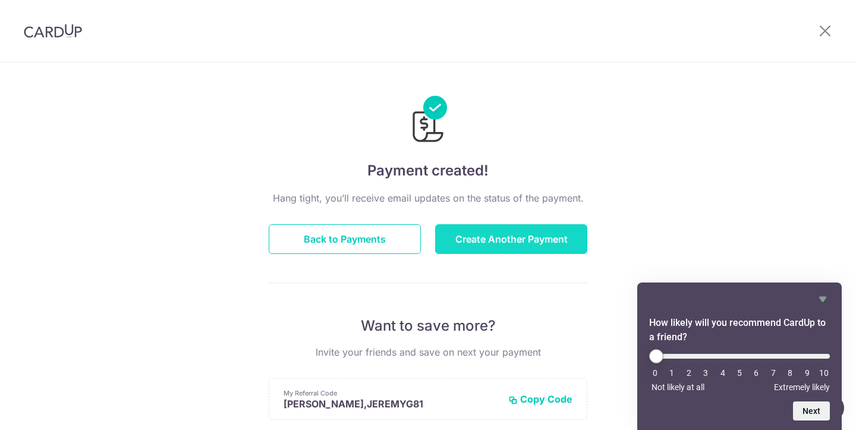
click at [519, 237] on button "Create Another Payment" at bounding box center [511, 239] width 152 height 30
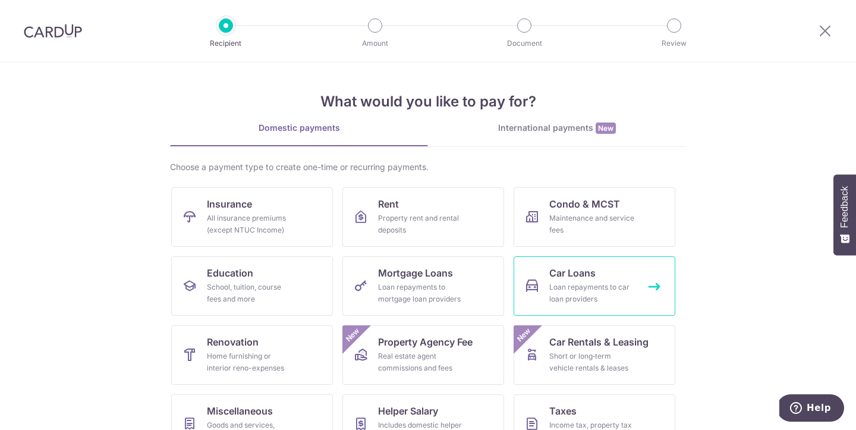
click at [595, 283] on div "Loan repayments to car loan providers" at bounding box center [592, 293] width 86 height 24
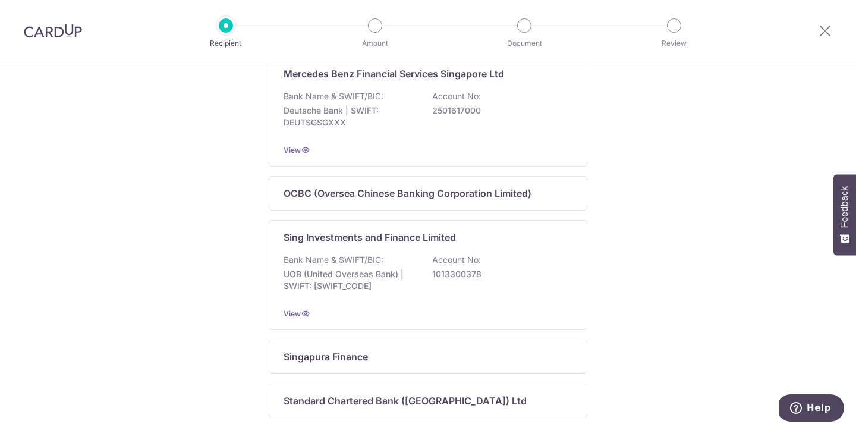
scroll to position [810, 0]
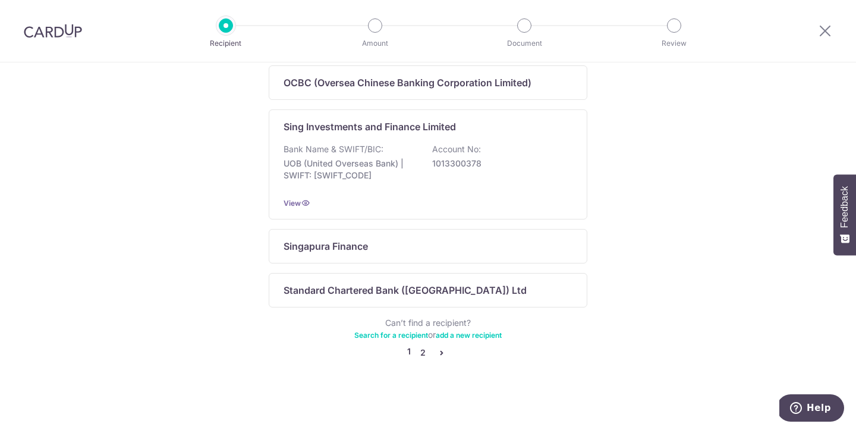
click at [424, 351] on link "2" at bounding box center [423, 352] width 14 height 14
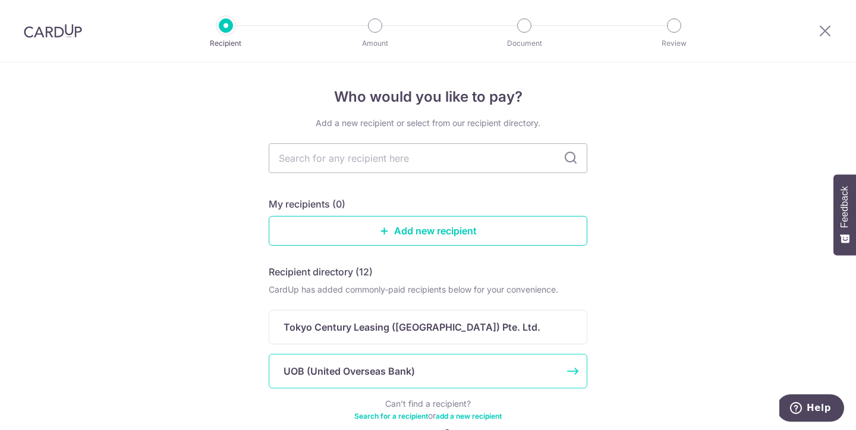
scroll to position [81, 0]
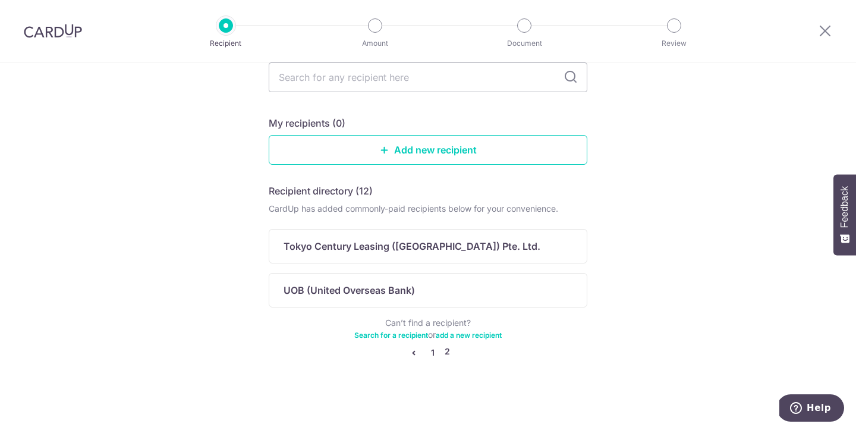
click at [433, 351] on link "1" at bounding box center [433, 352] width 14 height 14
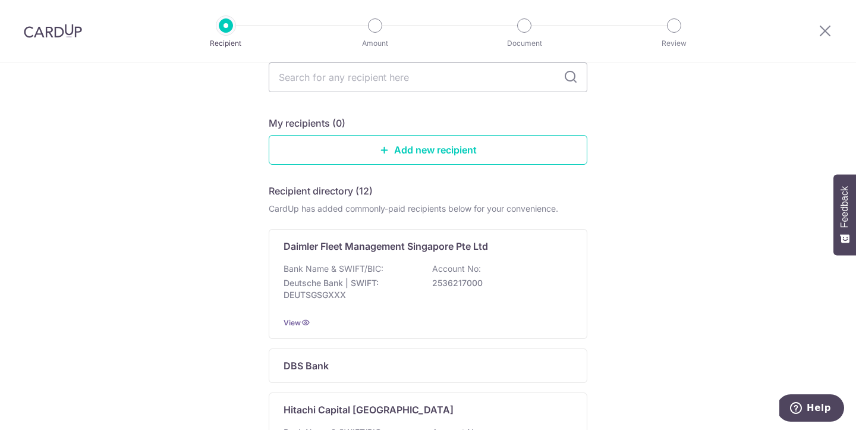
scroll to position [82, 0]
click at [433, 152] on link "Add new recipient" at bounding box center [428, 149] width 319 height 30
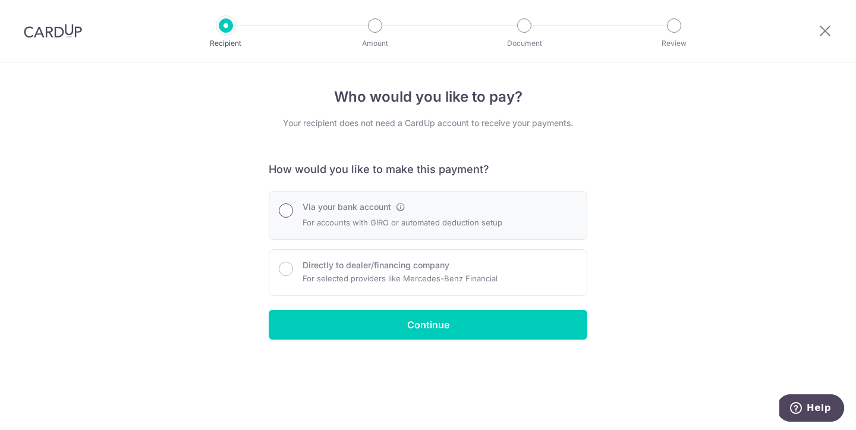
click at [286, 213] on input "Via your bank account" at bounding box center [286, 210] width 14 height 14
radio input "true"
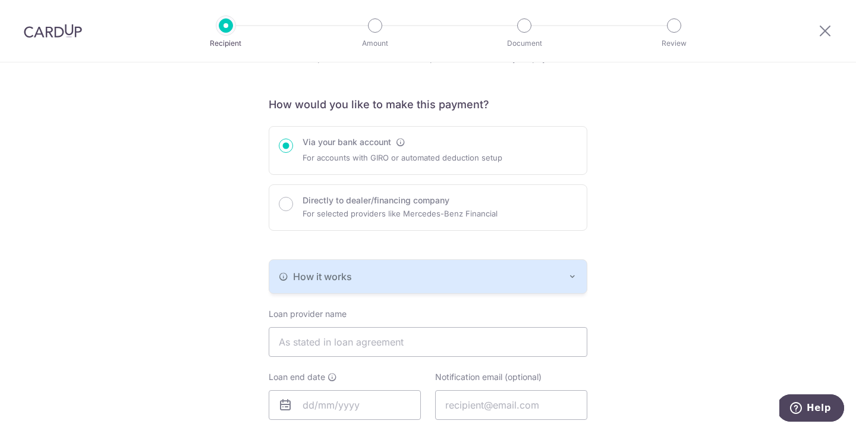
scroll to position [65, 0]
click at [286, 205] on input "Directly to dealer/financing company" at bounding box center [286, 203] width 14 height 14
radio input "true"
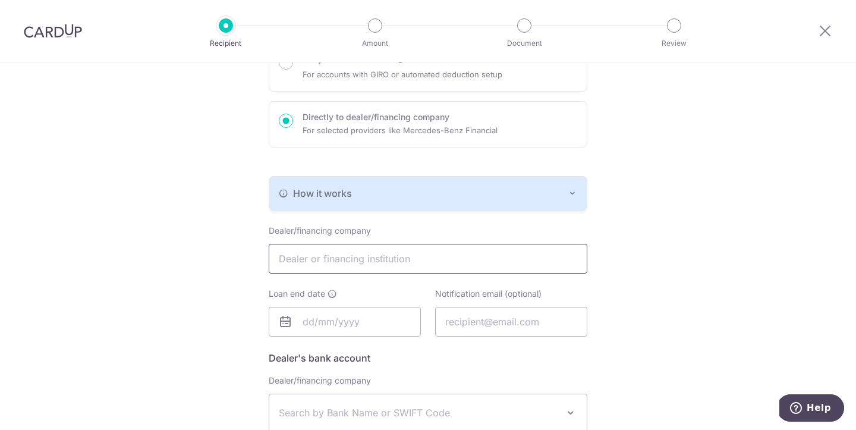
click at [377, 250] on input "text" at bounding box center [428, 259] width 319 height 30
type input "Mitsubishi HC Capital Asia Pacific"
click at [639, 227] on div "Who would you like to pay? Your recipient does not need a CardUp account to rec…" at bounding box center [428, 260] width 856 height 692
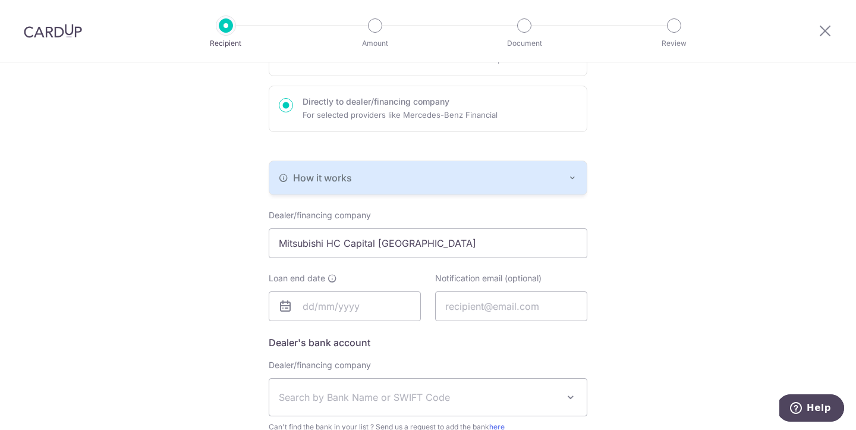
scroll to position [325, 0]
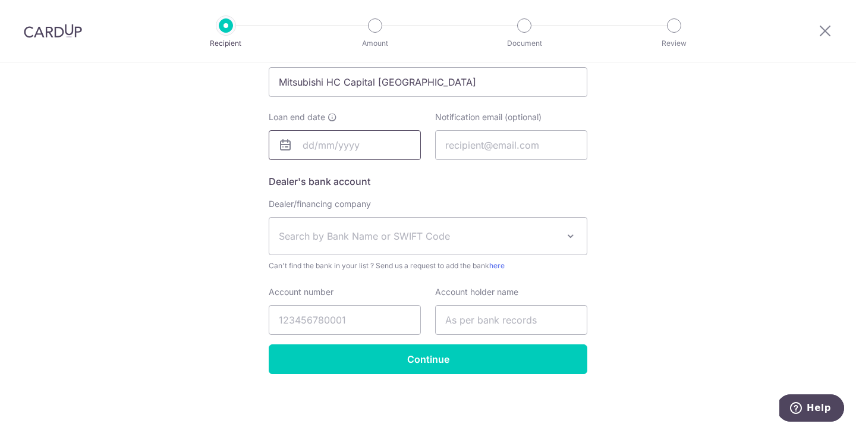
click at [314, 140] on input "text" at bounding box center [345, 145] width 152 height 30
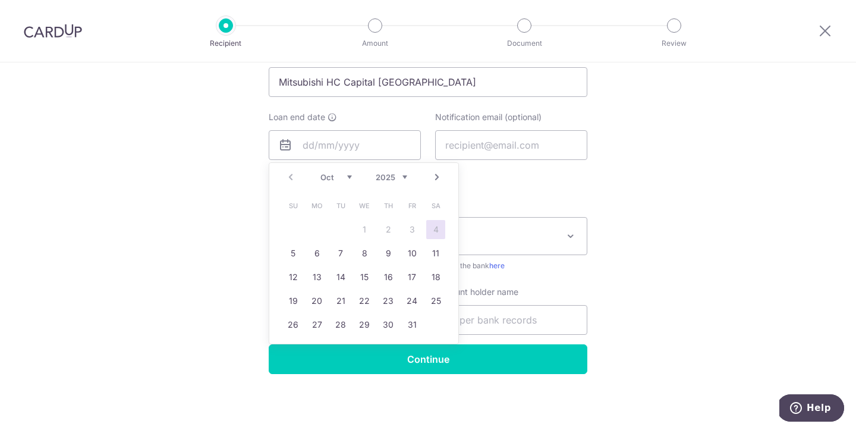
click at [440, 179] on link "Next" at bounding box center [437, 177] width 14 height 14
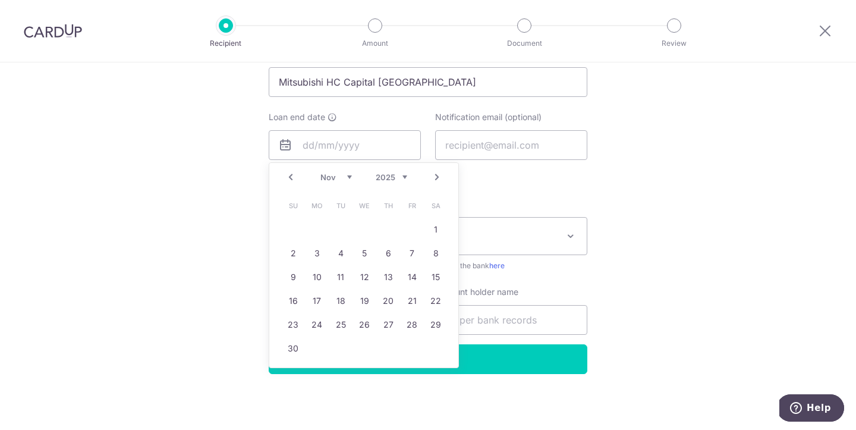
click at [440, 179] on link "Next" at bounding box center [437, 177] width 14 height 14
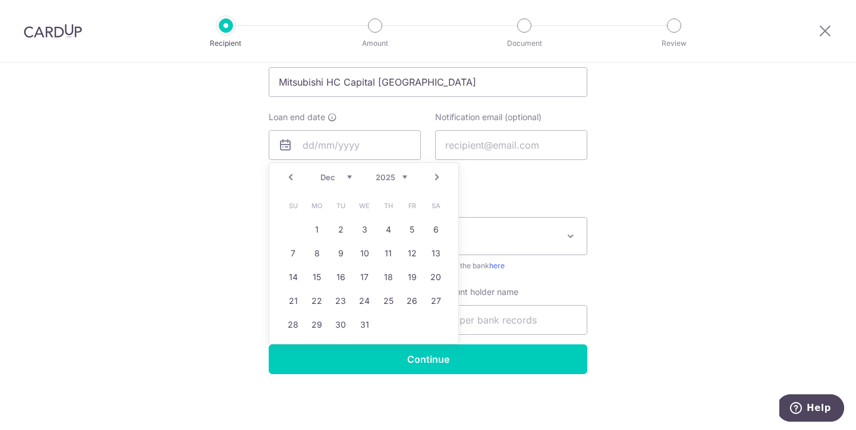
click at [440, 179] on link "Next" at bounding box center [437, 177] width 14 height 14
click at [391, 230] on link "1" at bounding box center [388, 229] width 19 height 19
type input "01/01/2026"
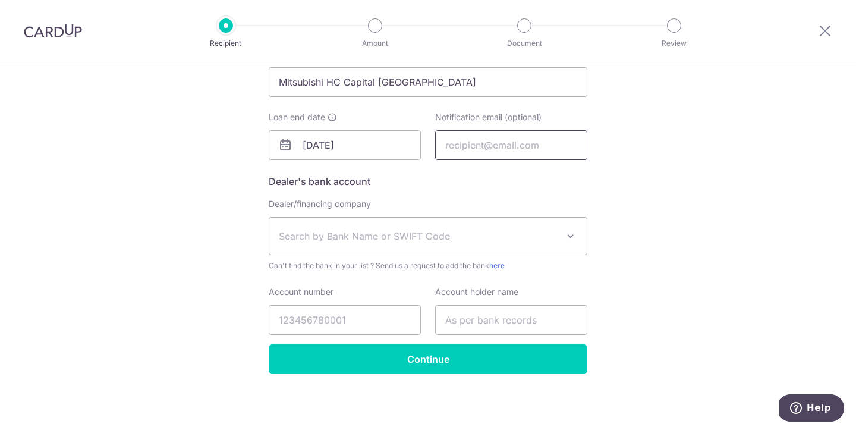
click at [505, 143] on input "text" at bounding box center [511, 145] width 152 height 30
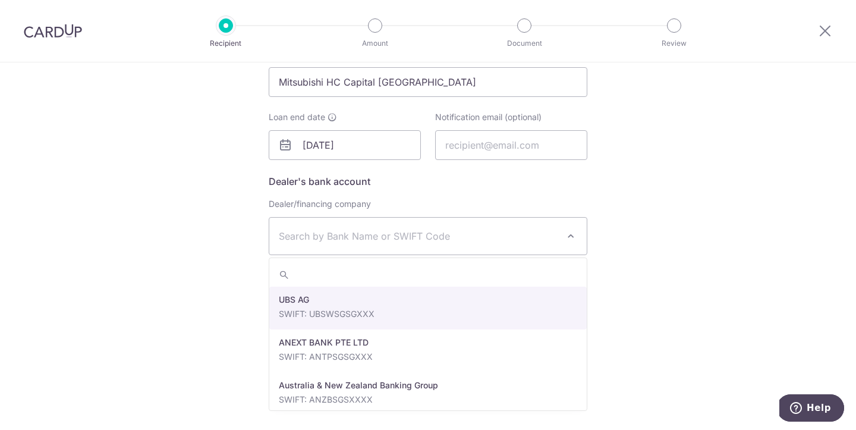
click at [329, 243] on span "Search by Bank Name or SWIFT Code" at bounding box center [418, 236] width 279 height 14
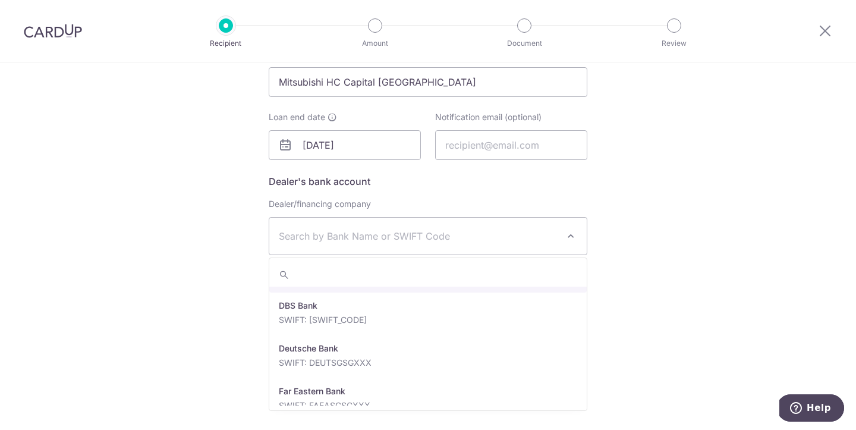
scroll to position [1072, 0]
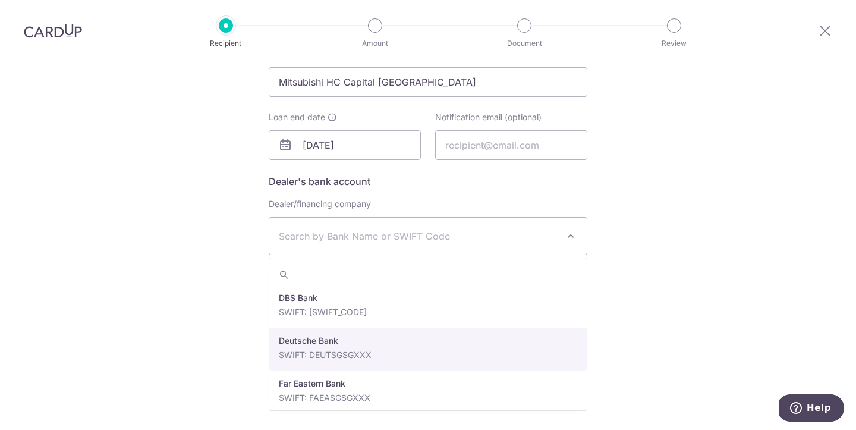
select select "7"
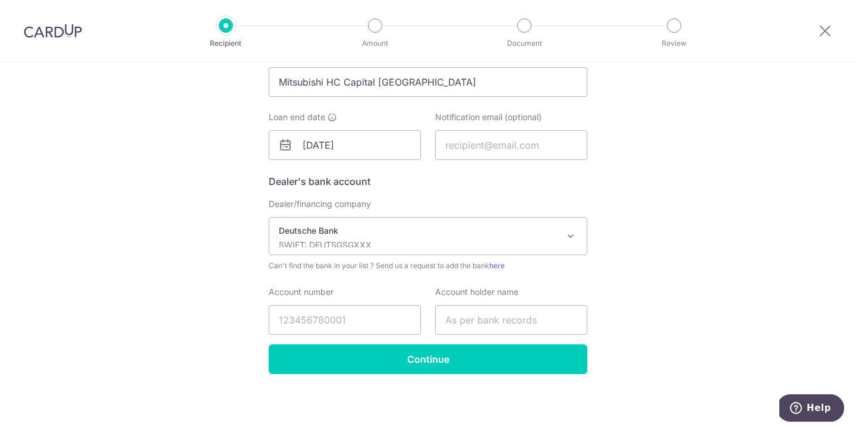
click at [182, 284] on div "Who would you like to pay? Your recipient does not need a CardUp account to rec…" at bounding box center [428, 84] width 856 height 692
click at [304, 323] on input "Account number" at bounding box center [345, 320] width 152 height 30
type input "2541944000"
click at [505, 326] on input "text" at bounding box center [511, 320] width 152 height 30
type input "Mitsubishi HC Capital Asia Pacific"
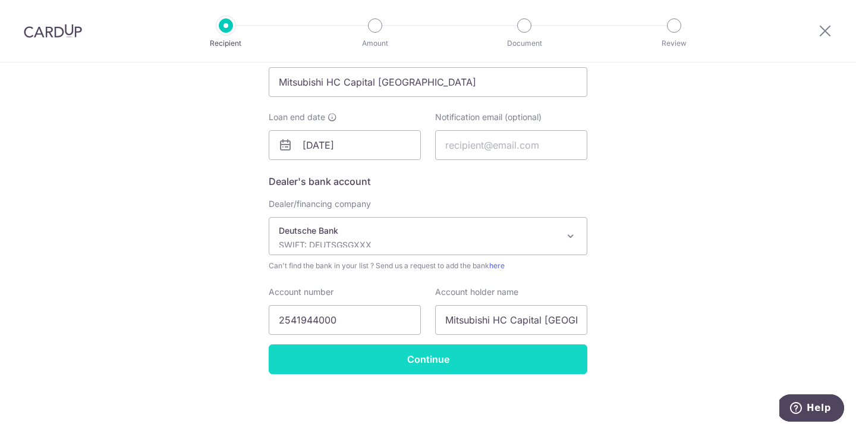
click at [455, 366] on input "Continue" at bounding box center [428, 359] width 319 height 30
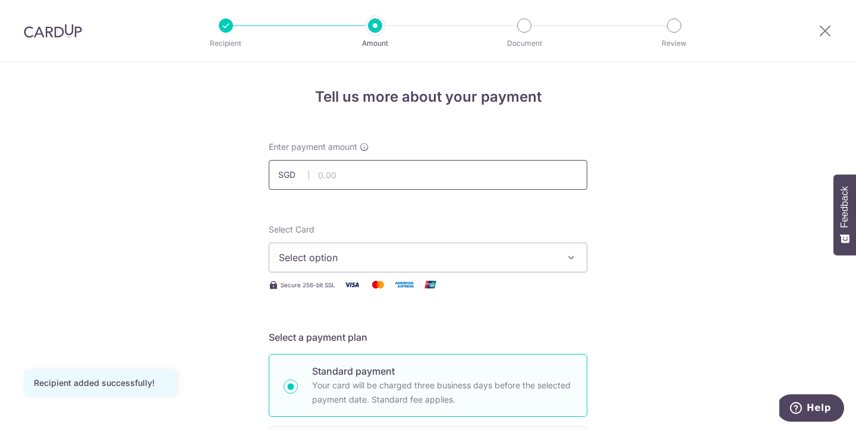
click at [367, 176] on input "text" at bounding box center [428, 175] width 319 height 30
type input "2,259.00"
click at [548, 261] on span "Select option" at bounding box center [417, 257] width 277 height 14
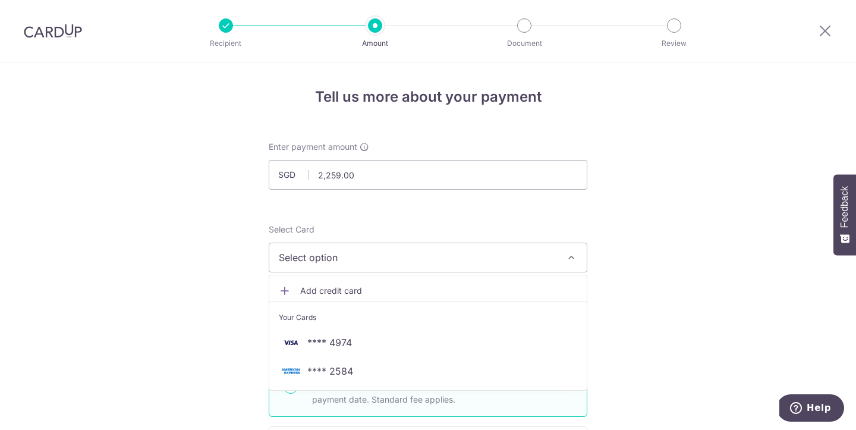
click at [344, 344] on span "**** 4974" at bounding box center [329, 342] width 45 height 14
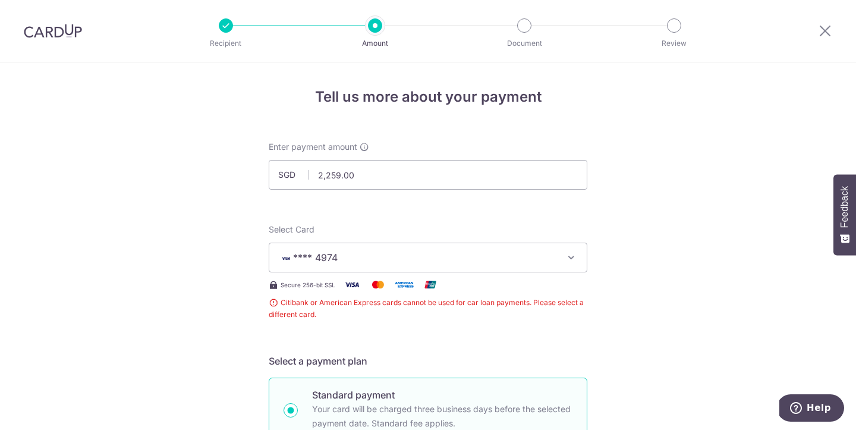
click at [54, 33] on img at bounding box center [53, 31] width 58 height 14
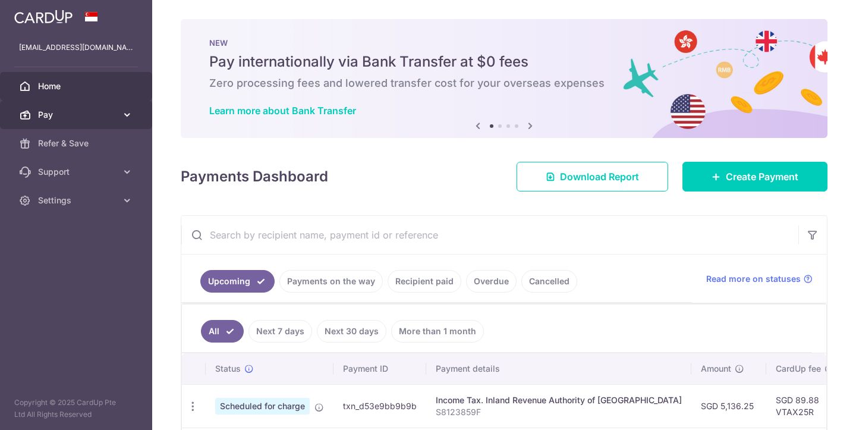
click at [109, 121] on link "Pay" at bounding box center [76, 114] width 152 height 29
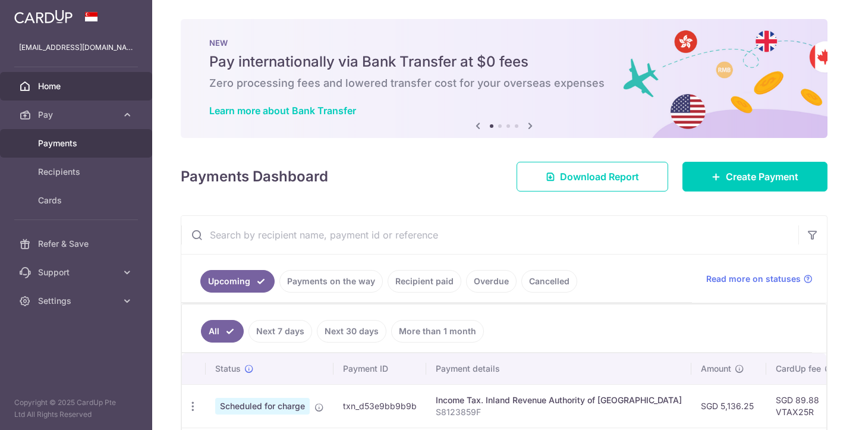
click at [70, 142] on span "Payments" at bounding box center [77, 143] width 78 height 12
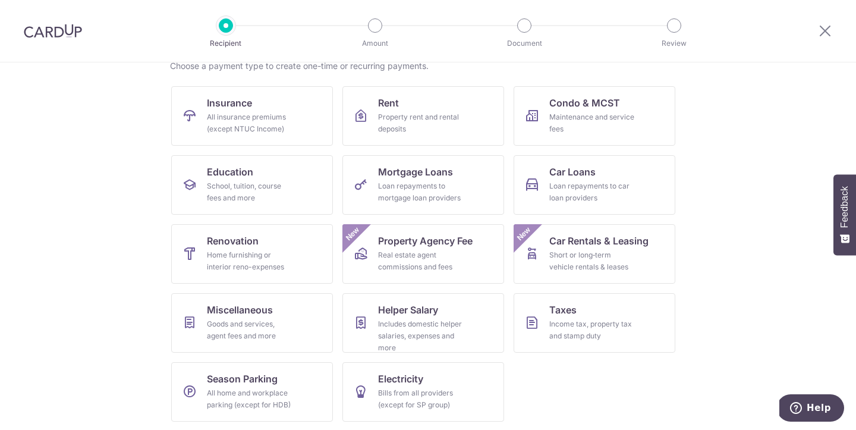
scroll to position [102, 0]
click at [219, 315] on span "Miscellaneous" at bounding box center [240, 308] width 66 height 14
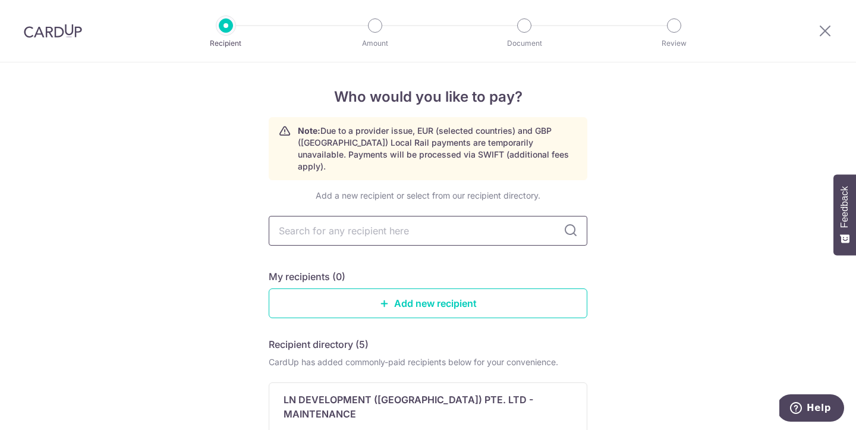
click at [348, 217] on input "text" at bounding box center [428, 231] width 319 height 30
click at [383, 298] on icon at bounding box center [385, 303] width 10 height 10
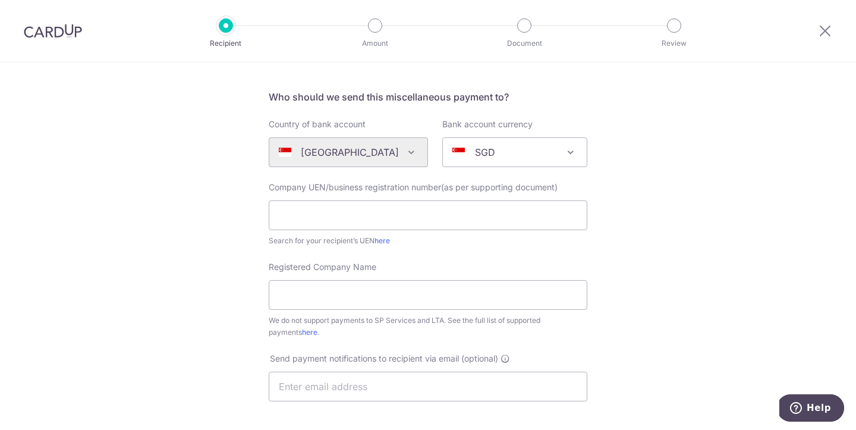
scroll to position [71, 0]
click at [345, 213] on input "text" at bounding box center [428, 217] width 319 height 30
type input "Mitsubishi HC Capital [GEOGRAPHIC_DATA]"
drag, startPoint x: 448, startPoint y: 217, endPoint x: 275, endPoint y: 216, distance: 173.6
click at [275, 216] on input "Mitsubishi HC Capital [GEOGRAPHIC_DATA]" at bounding box center [428, 217] width 319 height 30
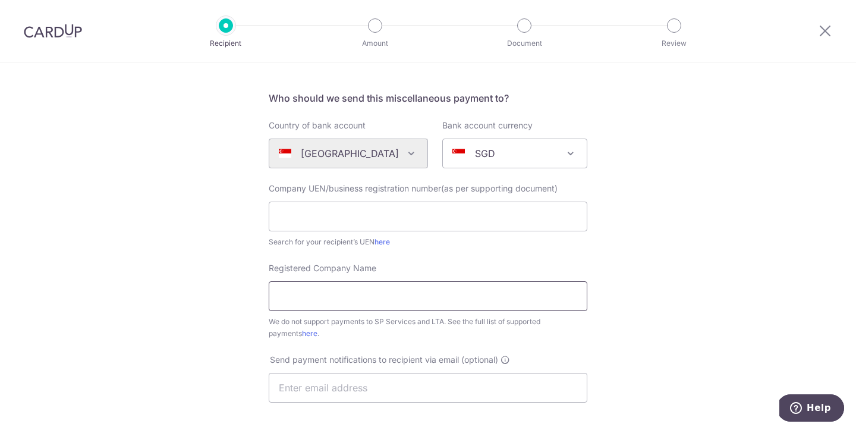
click at [315, 295] on input "Registered Company Name" at bounding box center [428, 296] width 319 height 30
paste input "Mitsubishi HC Capital [GEOGRAPHIC_DATA]"
type input "Mitsubishi HC Capital [GEOGRAPHIC_DATA]"
click at [308, 214] on input "text" at bounding box center [428, 217] width 319 height 30
type input "199400399N"
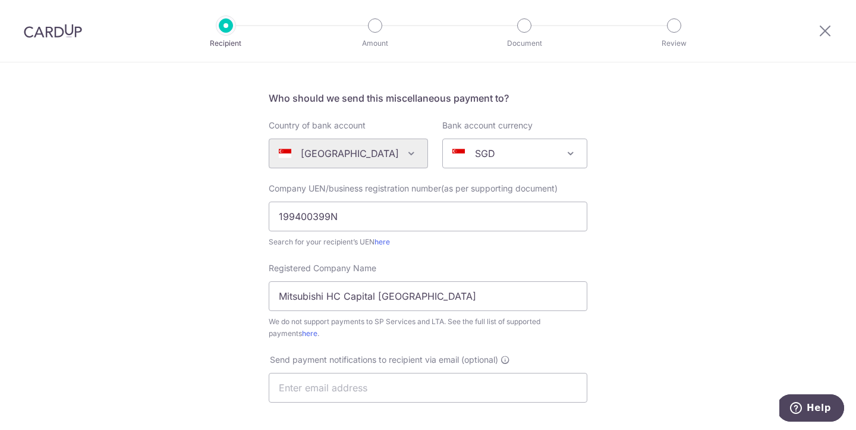
click at [162, 270] on div "Who would you like to pay? Your recipient does not need a CardUp account to rec…" at bounding box center [428, 359] width 856 height 737
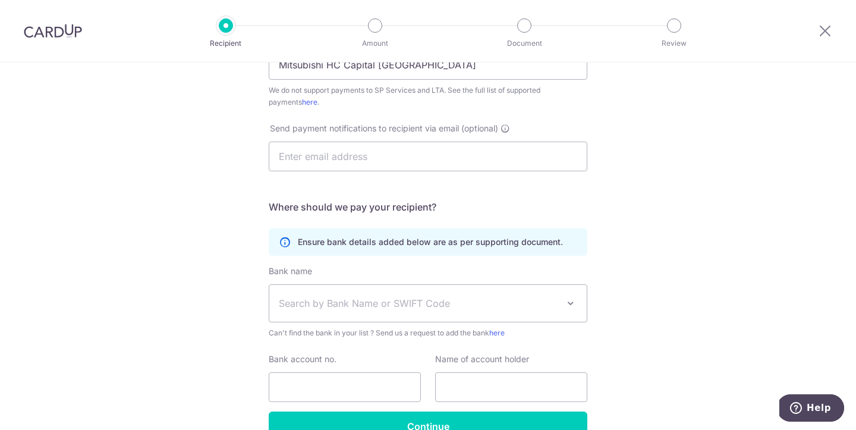
scroll to position [314, 0]
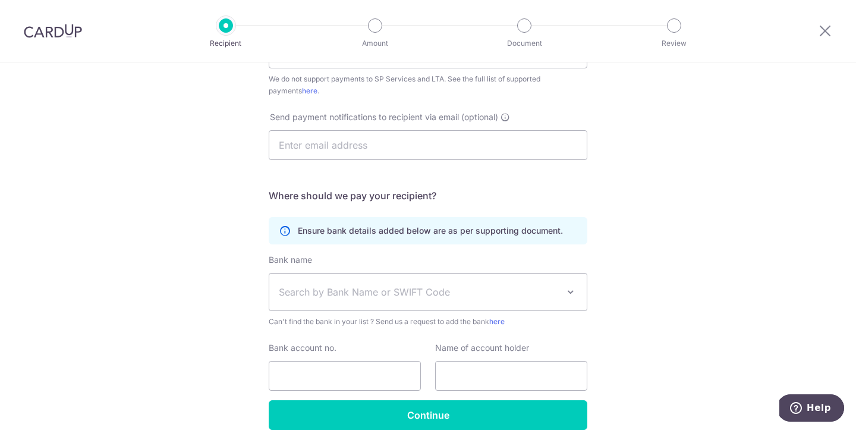
click at [440, 306] on span "Search by Bank Name or SWIFT Code" at bounding box center [427, 291] width 317 height 37
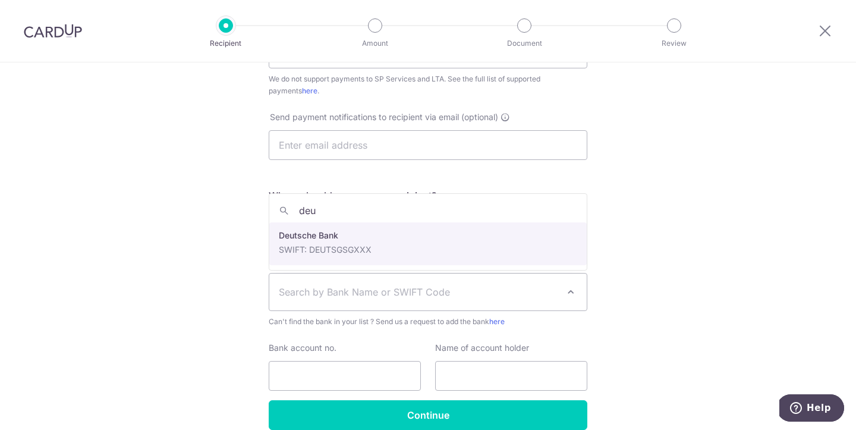
type input "deu"
select select "7"
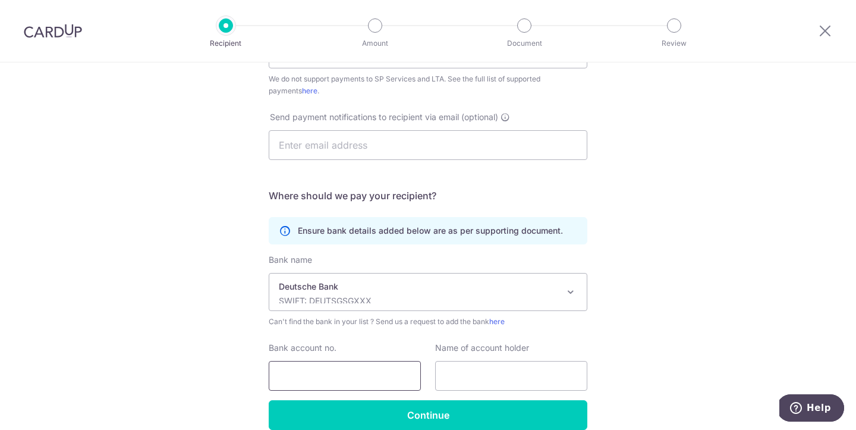
click at [302, 376] on input "Bank account no." at bounding box center [345, 376] width 152 height 30
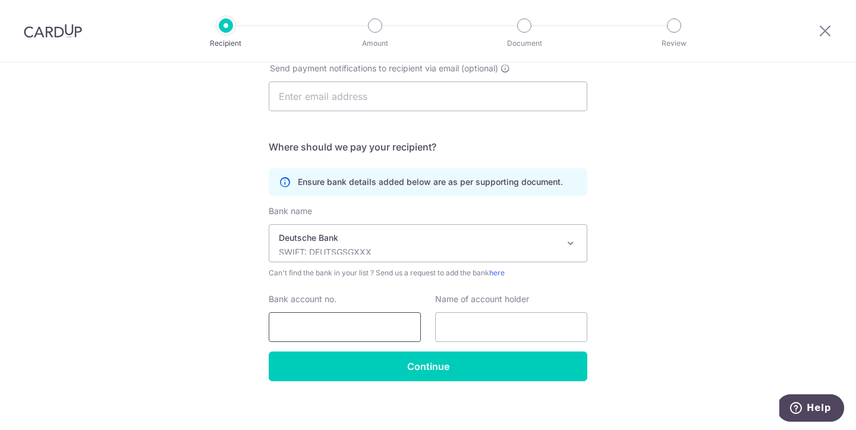
scroll to position [363, 0]
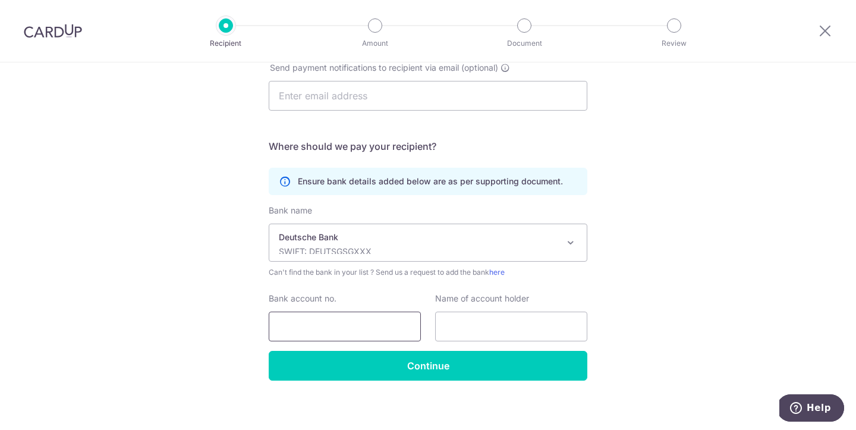
type input "2541944000"
click at [483, 333] on input "text" at bounding box center [511, 327] width 152 height 30
type input "Mitsubishi HC Capital [GEOGRAPHIC_DATA]"
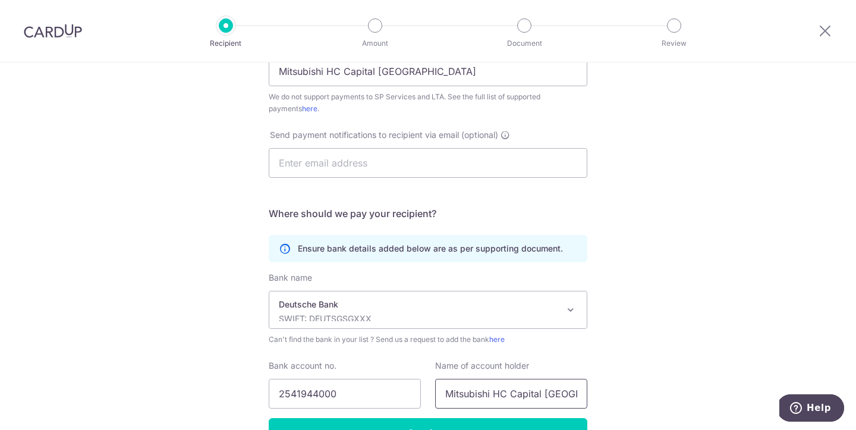
scroll to position [370, 0]
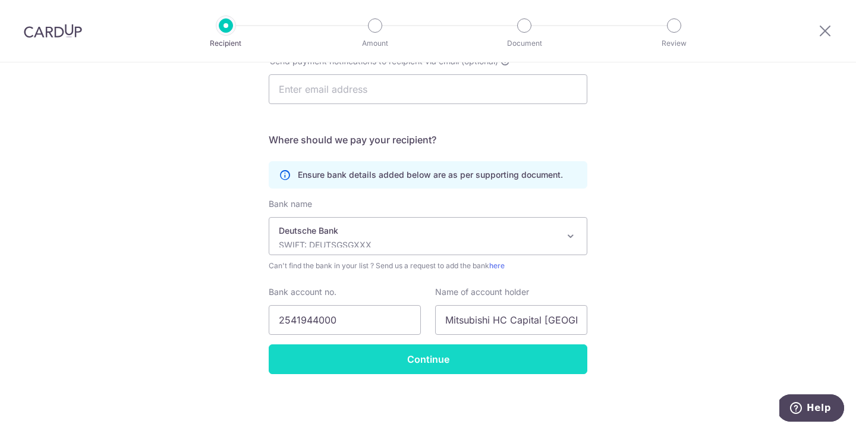
click at [453, 360] on input "Continue" at bounding box center [428, 359] width 319 height 30
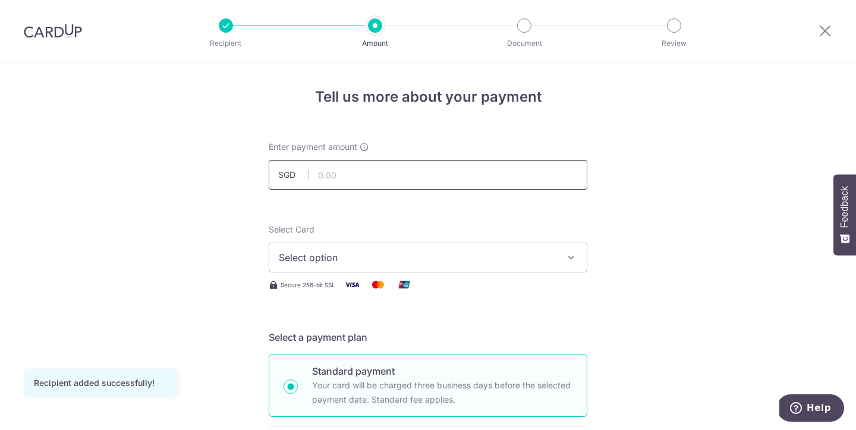
click at [380, 174] on input "text" at bounding box center [428, 175] width 319 height 30
type input "2,035.00"
click at [469, 257] on span "Select option" at bounding box center [417, 257] width 277 height 14
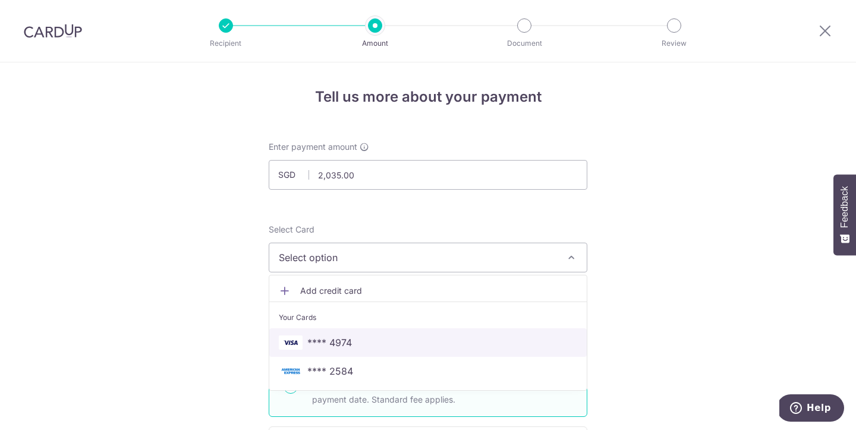
click at [329, 343] on span "**** 4974" at bounding box center [329, 342] width 45 height 14
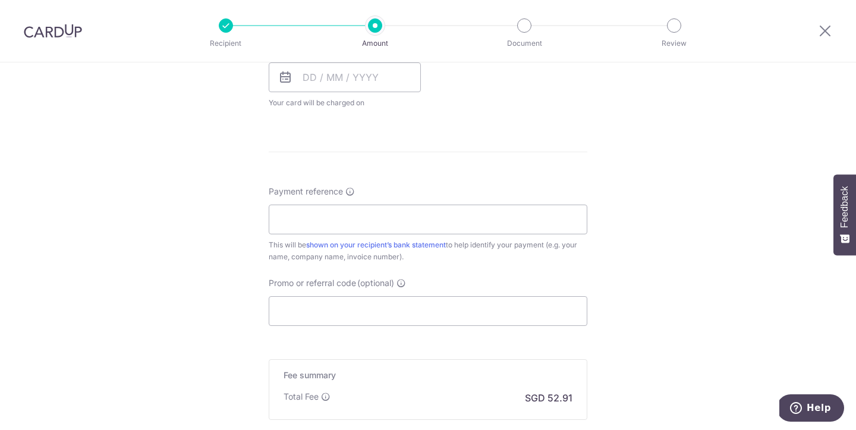
scroll to position [416, 0]
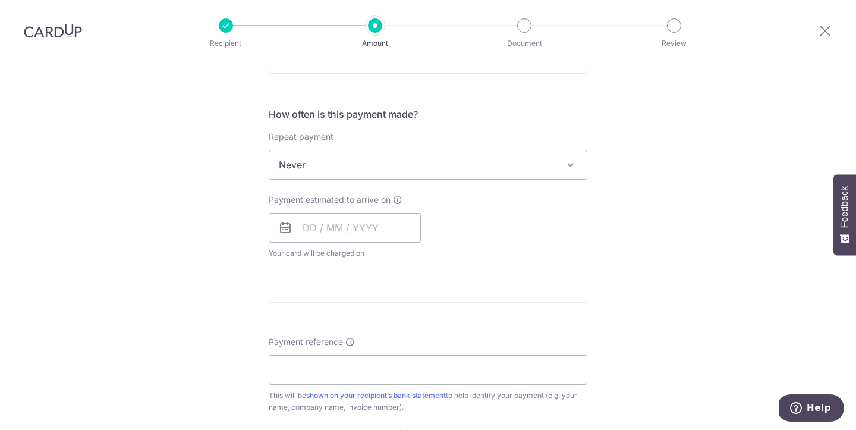
click at [502, 166] on span "Never" at bounding box center [427, 164] width 317 height 29
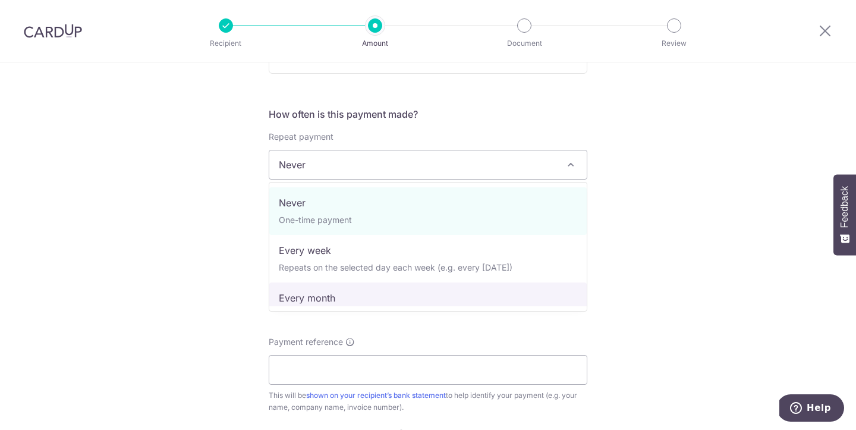
select select "3"
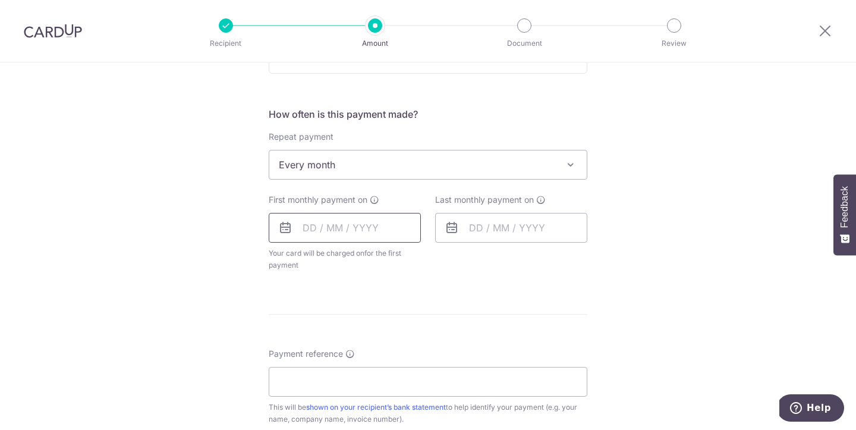
click at [332, 229] on input "text" at bounding box center [345, 228] width 152 height 30
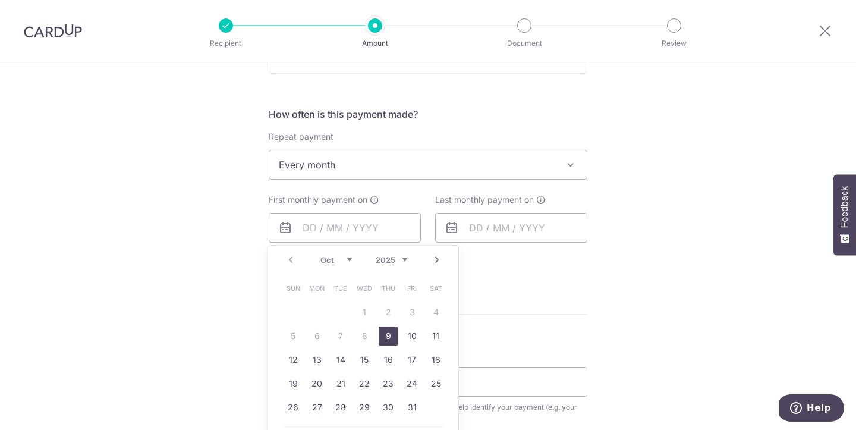
click at [166, 273] on div "Tell us more about your payment Enter payment amount SGD 2,035.00 2035.00 Recip…" at bounding box center [428, 190] width 856 height 1087
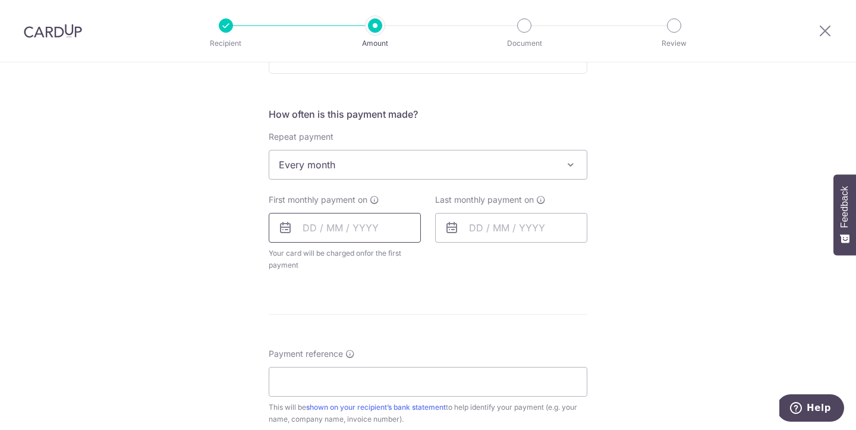
click at [400, 234] on input "text" at bounding box center [345, 228] width 152 height 30
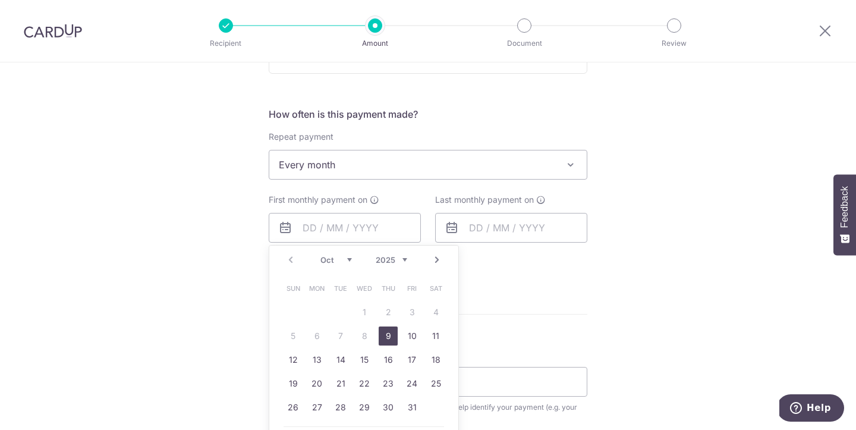
click at [348, 259] on select "Oct Nov Dec" at bounding box center [336, 260] width 32 height 10
click at [435, 309] on link "1" at bounding box center [435, 312] width 19 height 19
type input "01/11/2025"
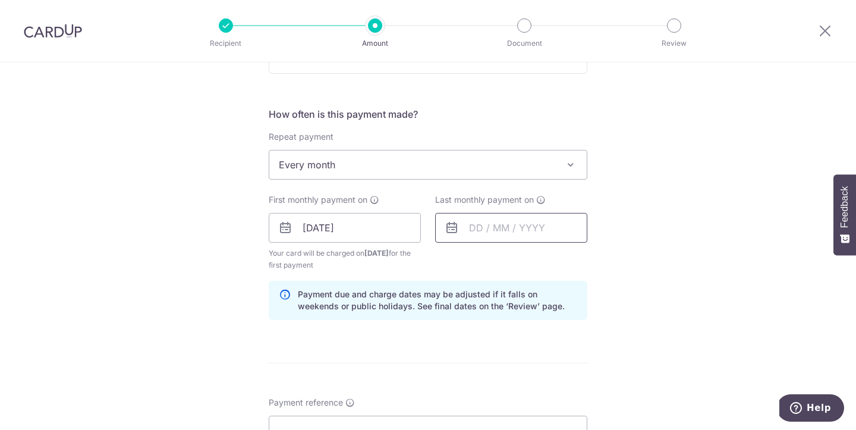
click at [545, 227] on input "text" at bounding box center [511, 228] width 152 height 30
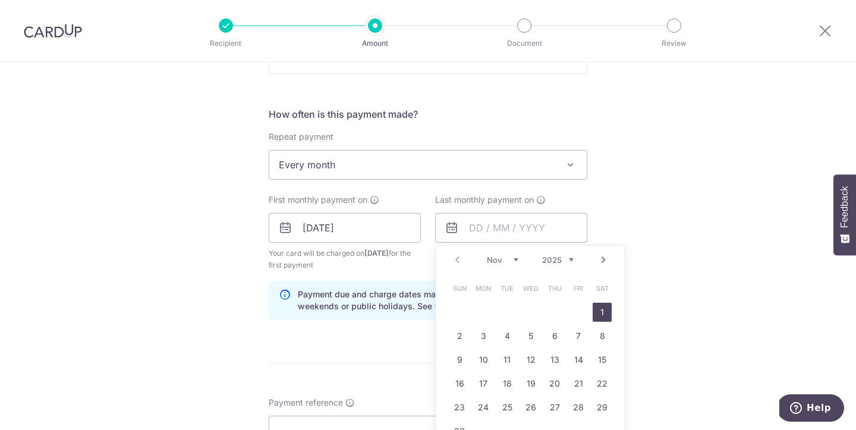
click at [605, 261] on link "Next" at bounding box center [603, 260] width 14 height 14
click at [555, 315] on link "1" at bounding box center [554, 312] width 19 height 19
type input "01/01/2026"
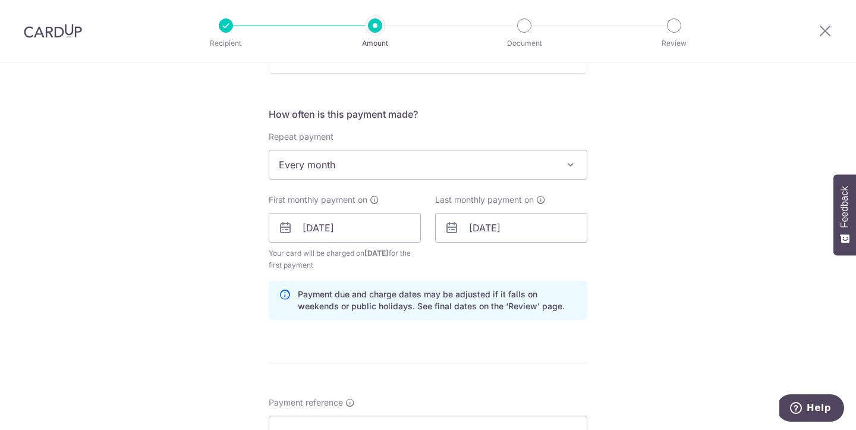
click at [694, 212] on div "Tell us more about your payment Enter payment amount SGD 2,035.00 2035.00 Recip…" at bounding box center [428, 215] width 856 height 1136
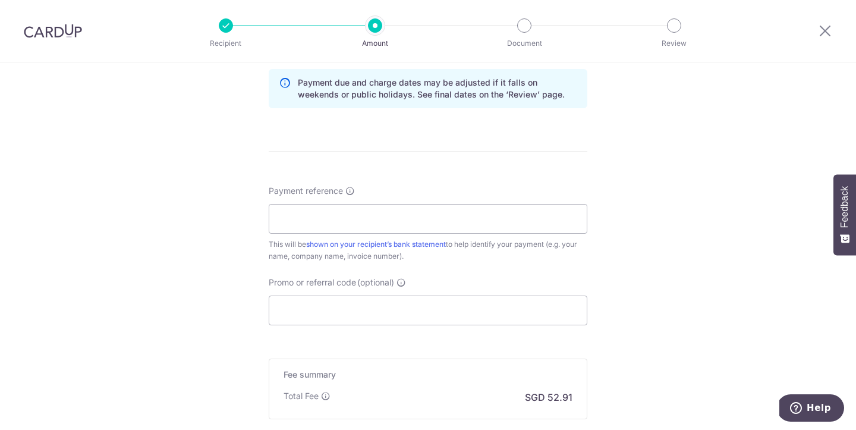
scroll to position [628, 0]
click at [377, 209] on input "Payment reference" at bounding box center [428, 218] width 319 height 30
type input "214653"
click at [369, 310] on input "Promo or referral code (optional)" at bounding box center [428, 310] width 319 height 30
paste input "Mitsubishi HC Capital Asia Pacific"
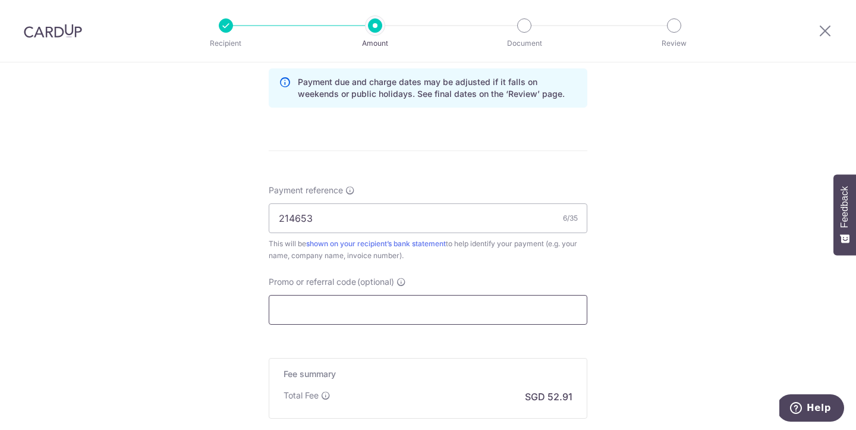
type input "Mitsubishi HC Capital Asia Pacific"
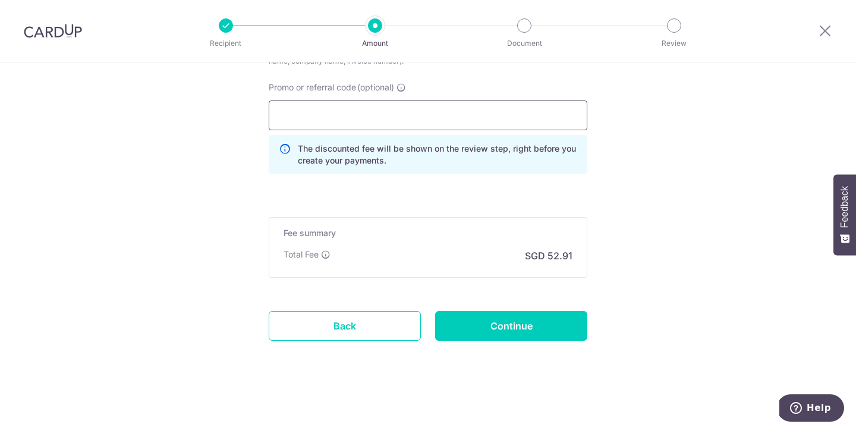
scroll to position [767, 0]
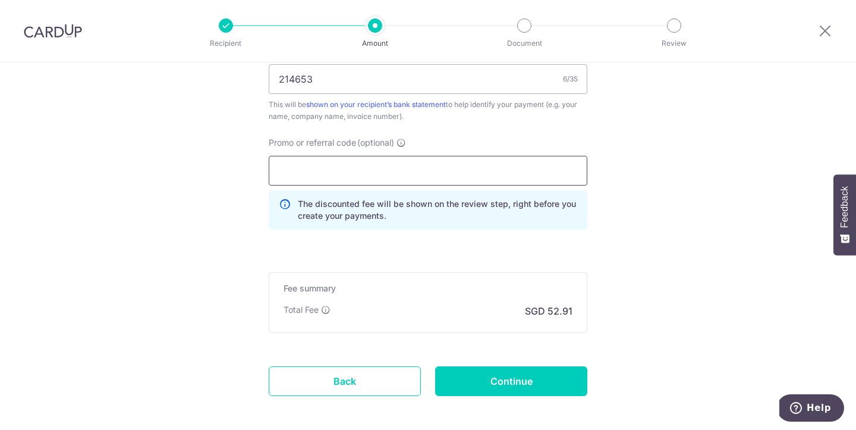
paste input "3HOME25R"
type input "3HOME25R"
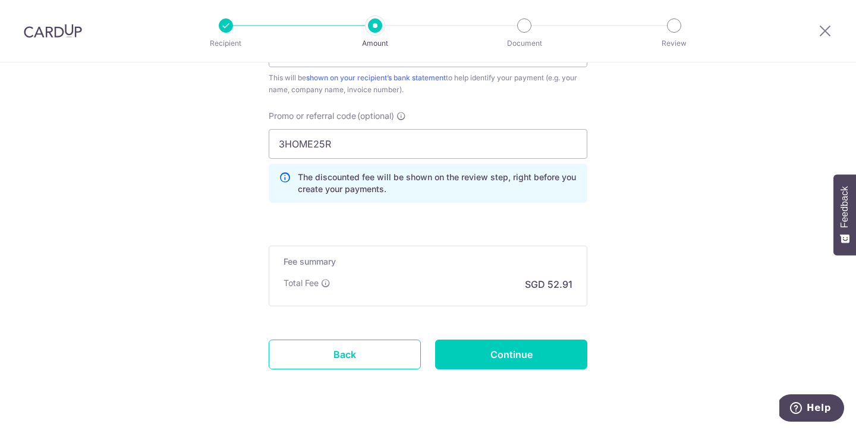
scroll to position [809, 0]
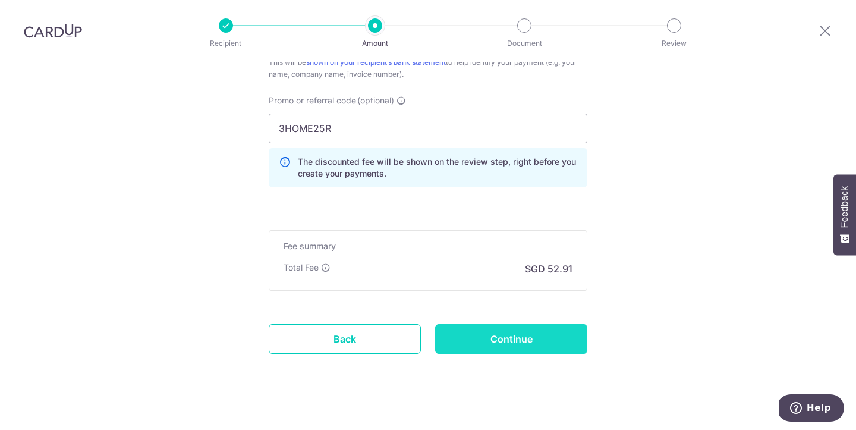
click at [489, 338] on input "Continue" at bounding box center [511, 339] width 152 height 30
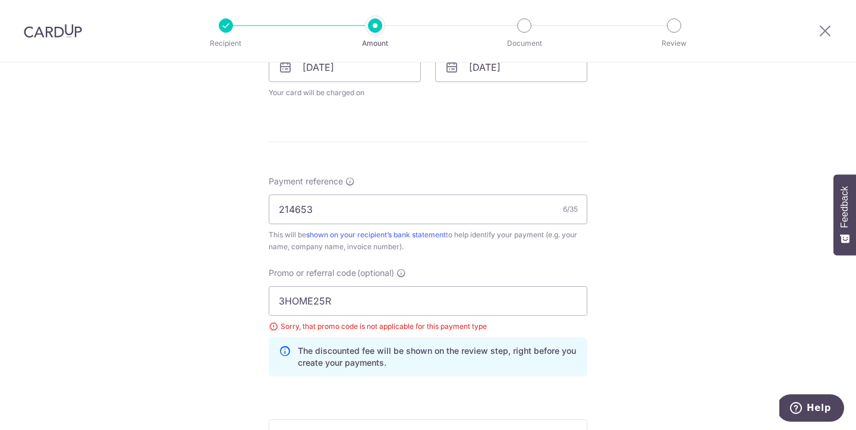
scroll to position [570, 0]
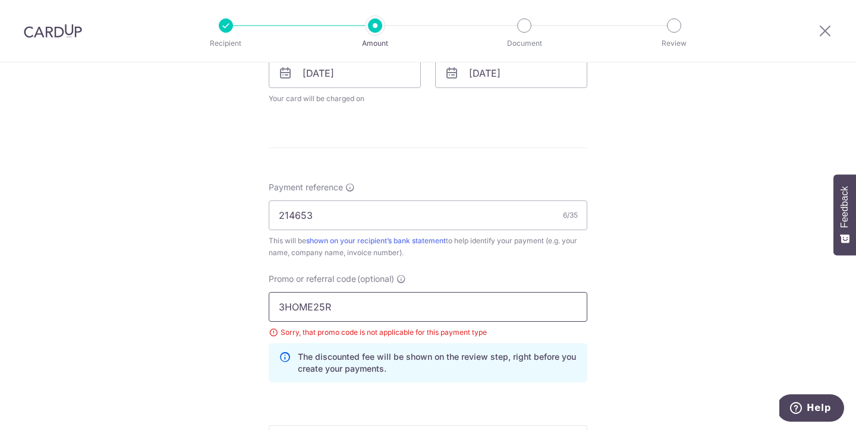
drag, startPoint x: 342, startPoint y: 310, endPoint x: 264, endPoint y: 301, distance: 78.9
click at [264, 301] on div "Promo or referral code (optional) 3HOME25R Sorry, that promo code is not applic…" at bounding box center [428, 332] width 333 height 119
paste input "REC185"
type input "REC185"
click at [154, 300] on div "Tell us more about your payment Enter payment amount SGD 2,035.00 2035.00 Selec…" at bounding box center [428, 65] width 856 height 1146
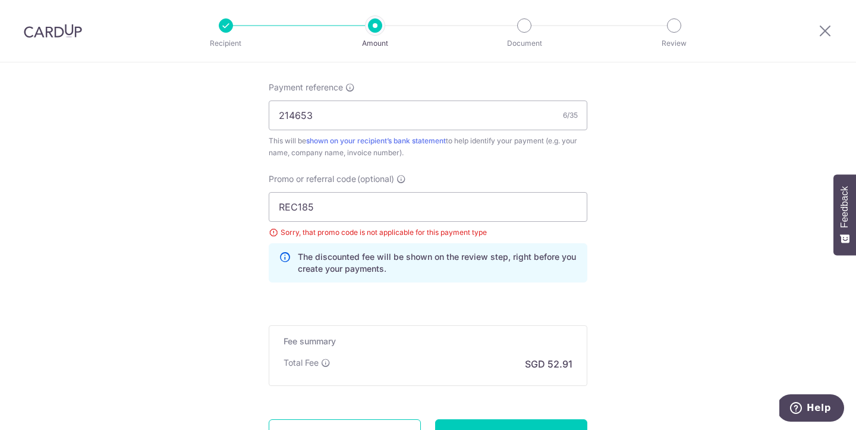
scroll to position [778, 0]
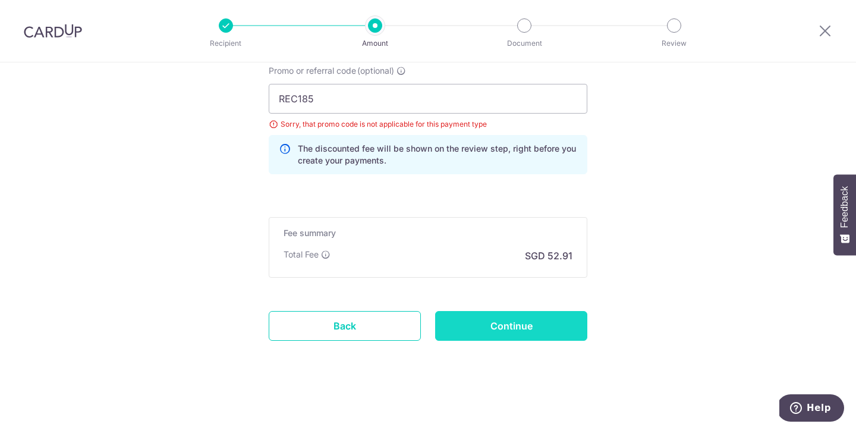
click at [499, 328] on input "Continue" at bounding box center [511, 326] width 152 height 30
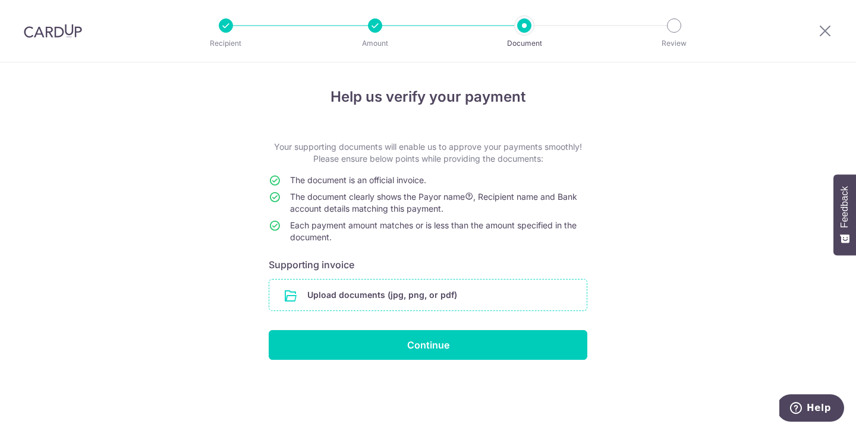
click at [365, 294] on input "file" at bounding box center [427, 294] width 317 height 31
click at [433, 297] on input "file" at bounding box center [427, 294] width 317 height 31
click at [350, 295] on input "file" at bounding box center [427, 294] width 317 height 31
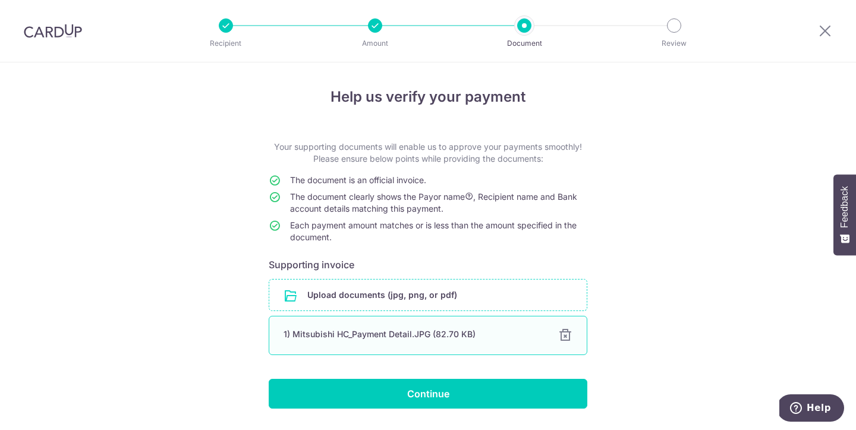
scroll to position [34, 0]
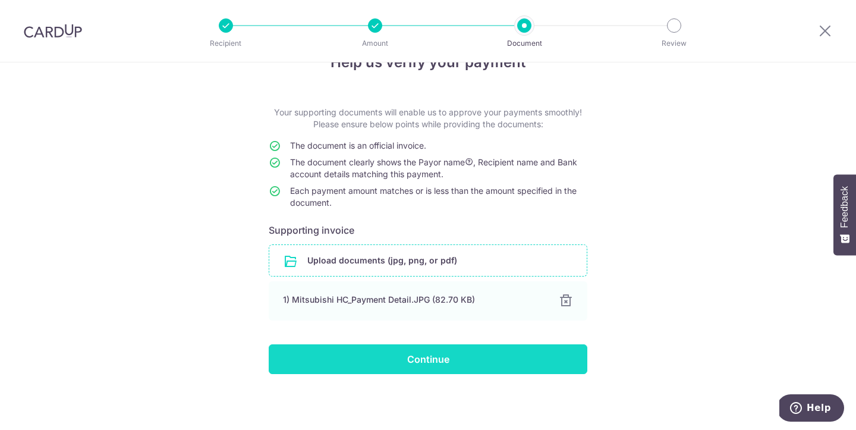
click at [414, 362] on input "Continue" at bounding box center [428, 359] width 319 height 30
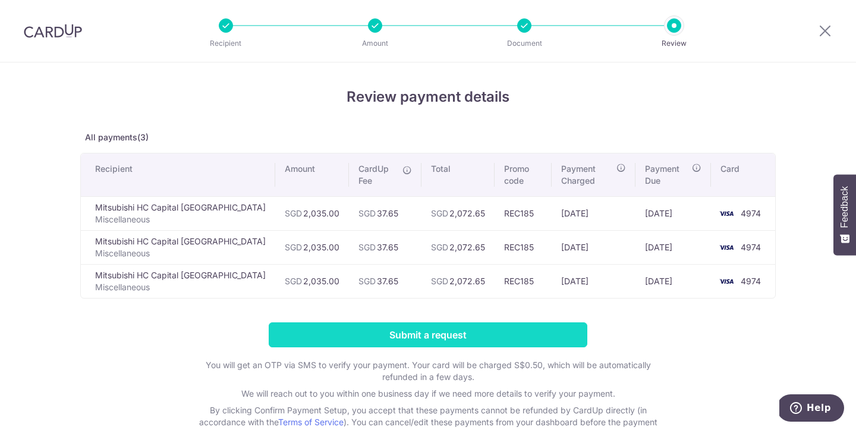
click at [411, 340] on input "Submit a request" at bounding box center [428, 334] width 319 height 25
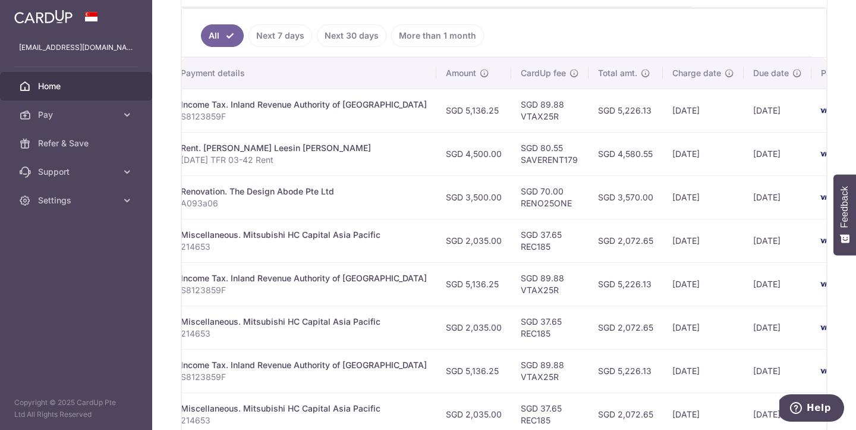
scroll to position [0, 281]
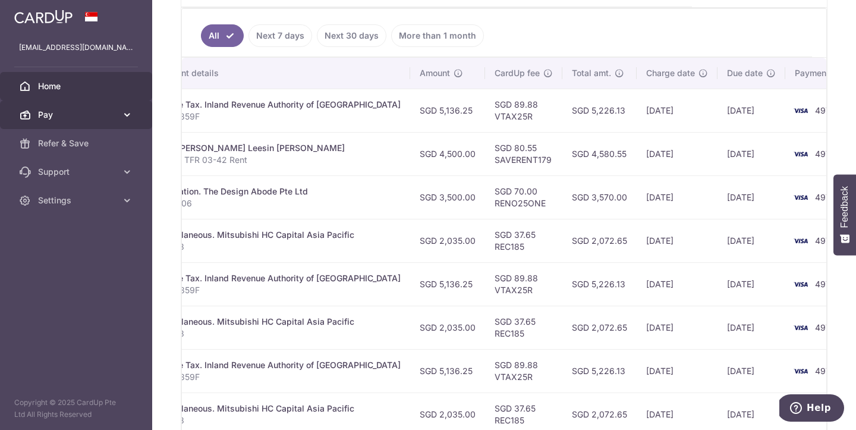
click at [50, 119] on span "Pay" at bounding box center [77, 115] width 78 height 12
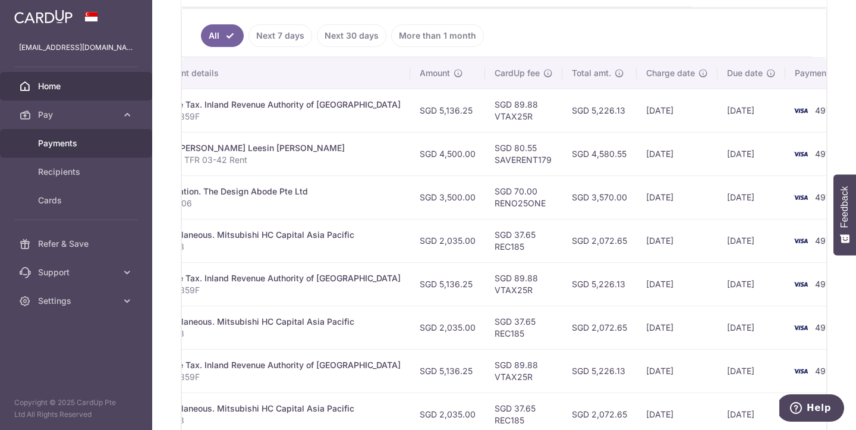
click at [65, 146] on span "Payments" at bounding box center [77, 143] width 78 height 12
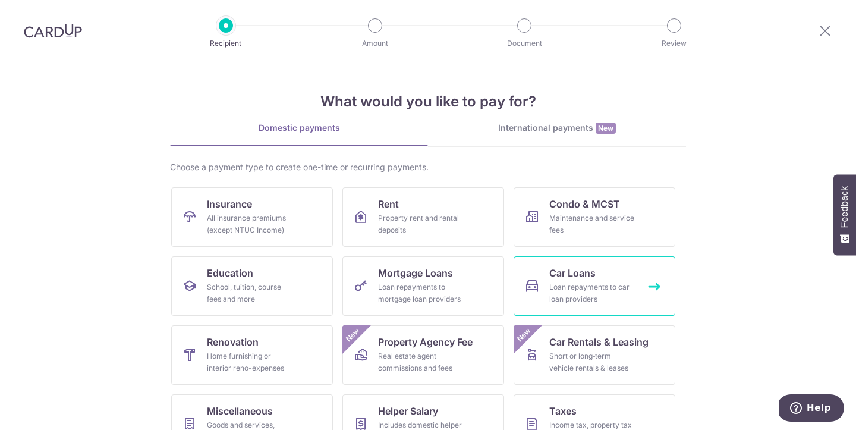
click at [592, 290] on div "Loan repayments to car loan providers" at bounding box center [592, 293] width 86 height 24
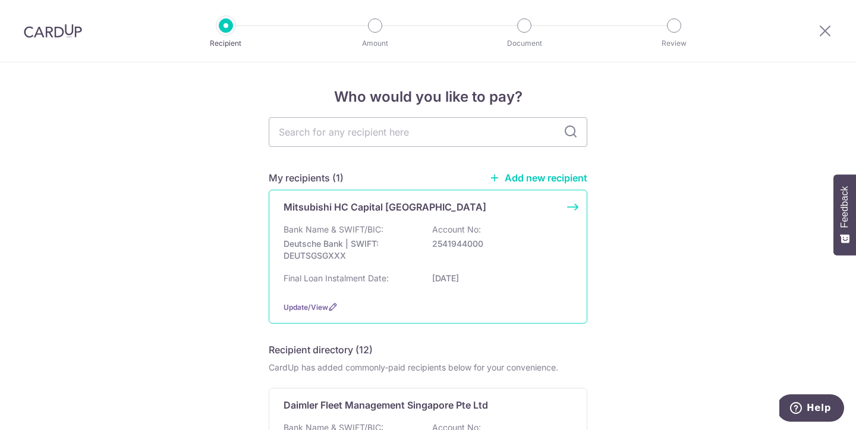
click at [361, 205] on p "Mitsubishi HC Capital Asia Pacific" at bounding box center [385, 207] width 203 height 14
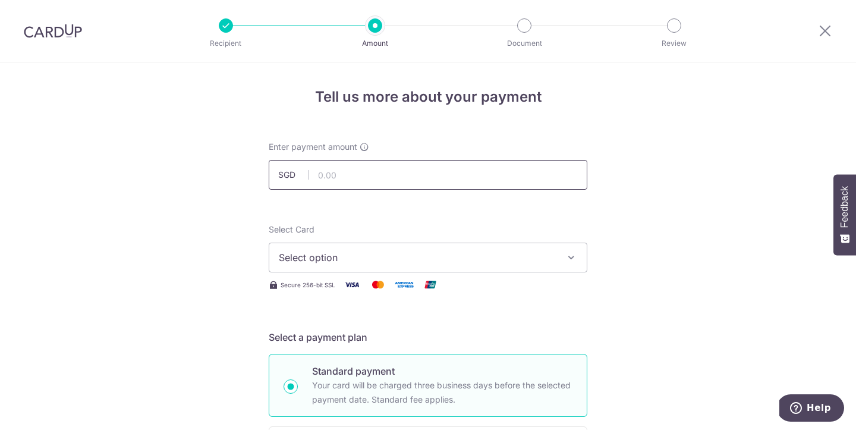
click at [362, 173] on input "text" at bounding box center [428, 175] width 319 height 30
type input "2,259.00"
click at [369, 261] on span "Select option" at bounding box center [417, 257] width 277 height 14
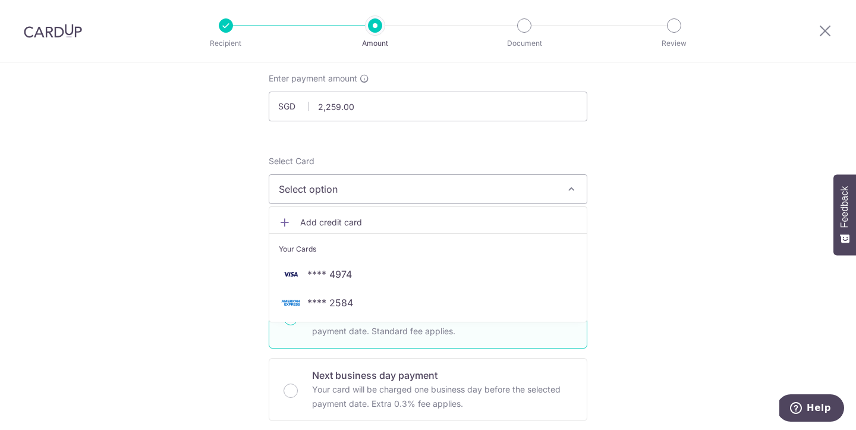
scroll to position [78, 0]
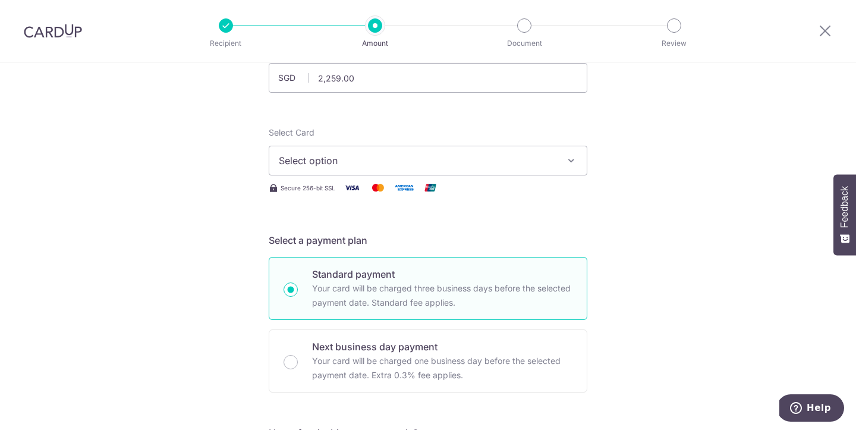
scroll to position [99, 0]
click at [493, 160] on span "Select option" at bounding box center [417, 159] width 277 height 14
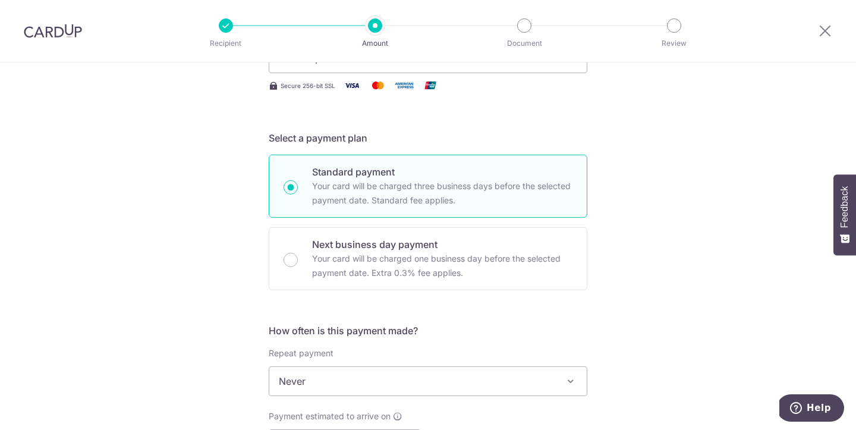
scroll to position [0, 0]
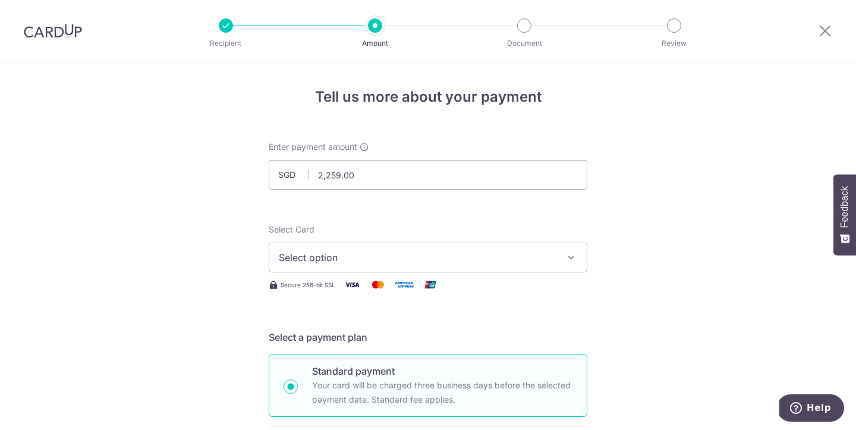
click at [317, 265] on button "Select option" at bounding box center [428, 258] width 319 height 30
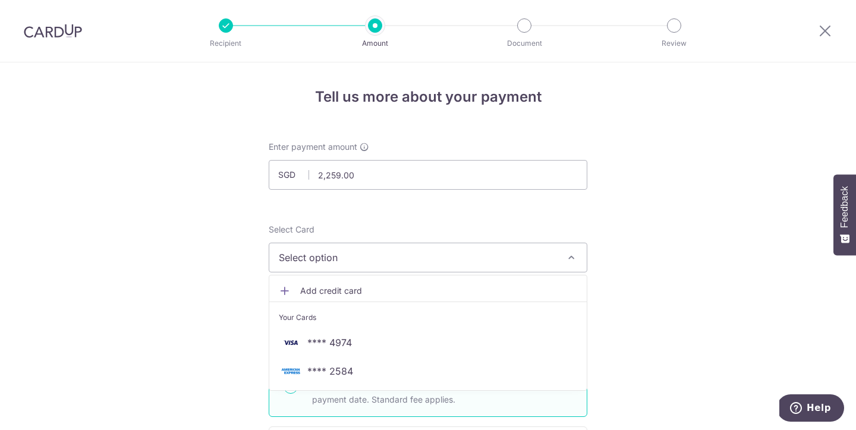
click at [285, 345] on img at bounding box center [291, 342] width 24 height 14
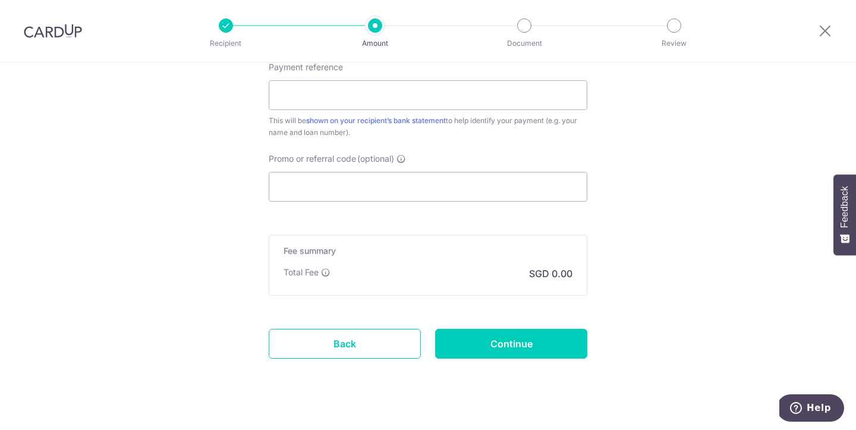
scroll to position [732, 0]
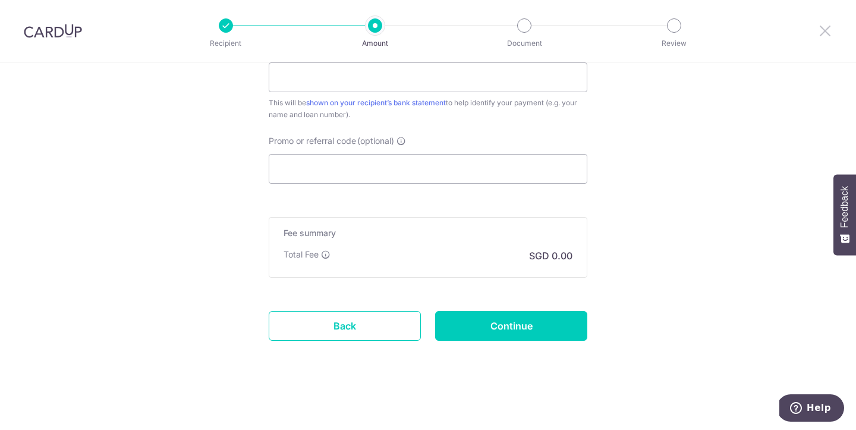
click at [823, 30] on icon at bounding box center [825, 30] width 14 height 15
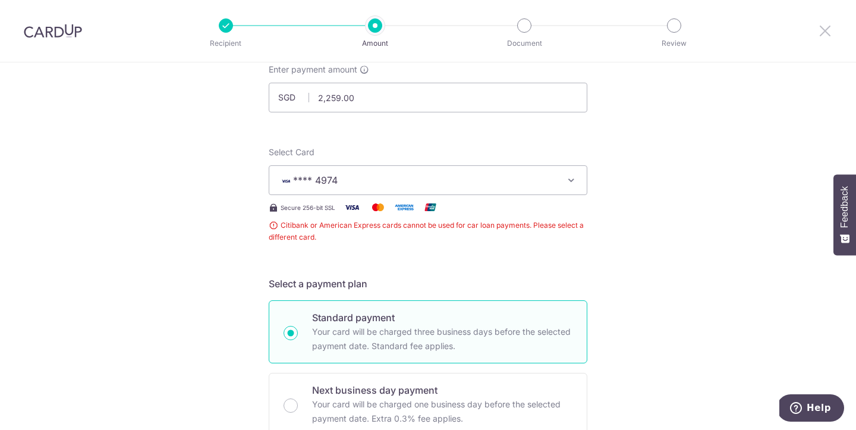
scroll to position [0, 0]
